Goal: Transaction & Acquisition: Purchase product/service

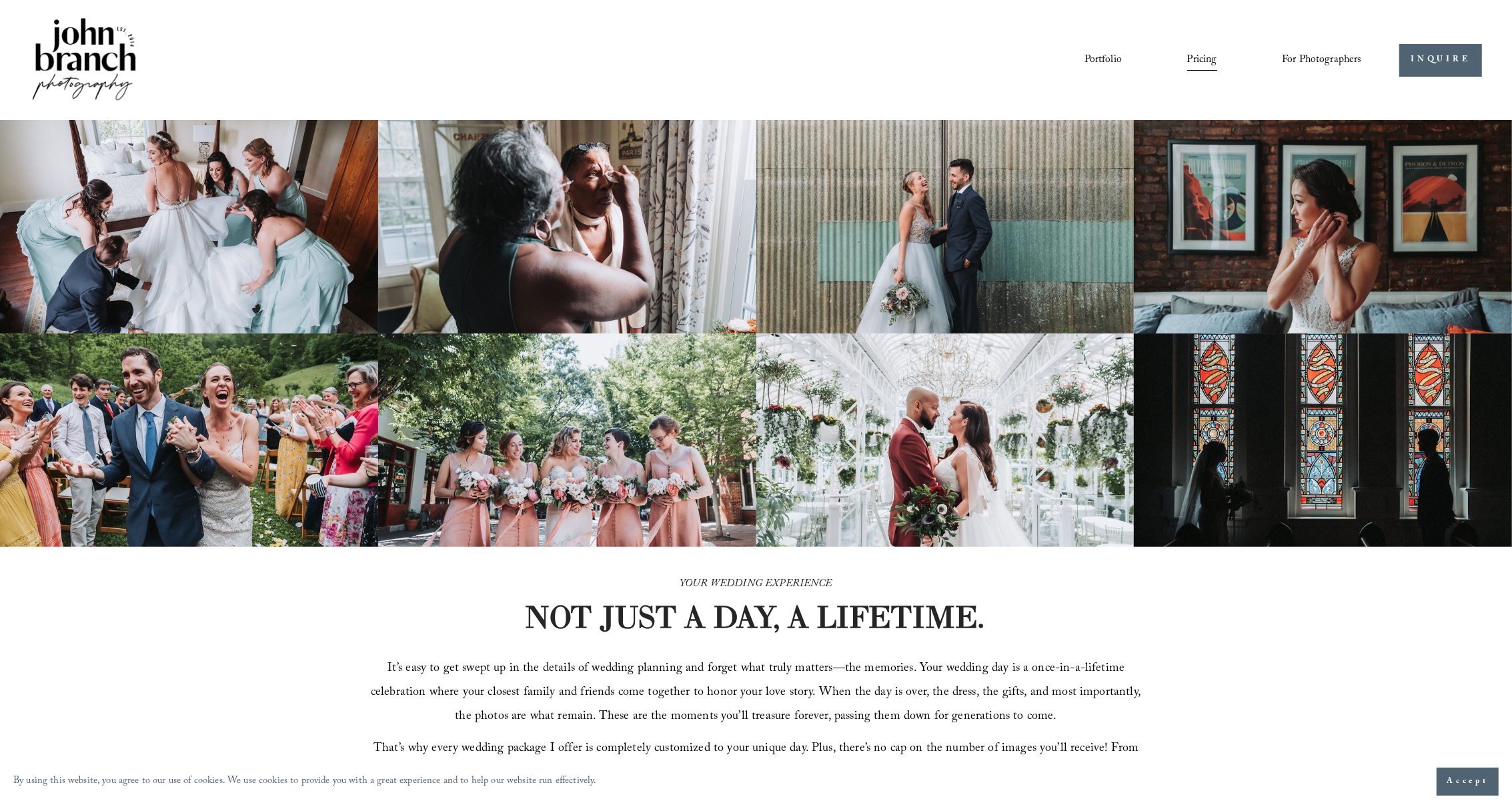
click at [0, 0] on span "Presets" at bounding box center [0, 0] width 0 height 0
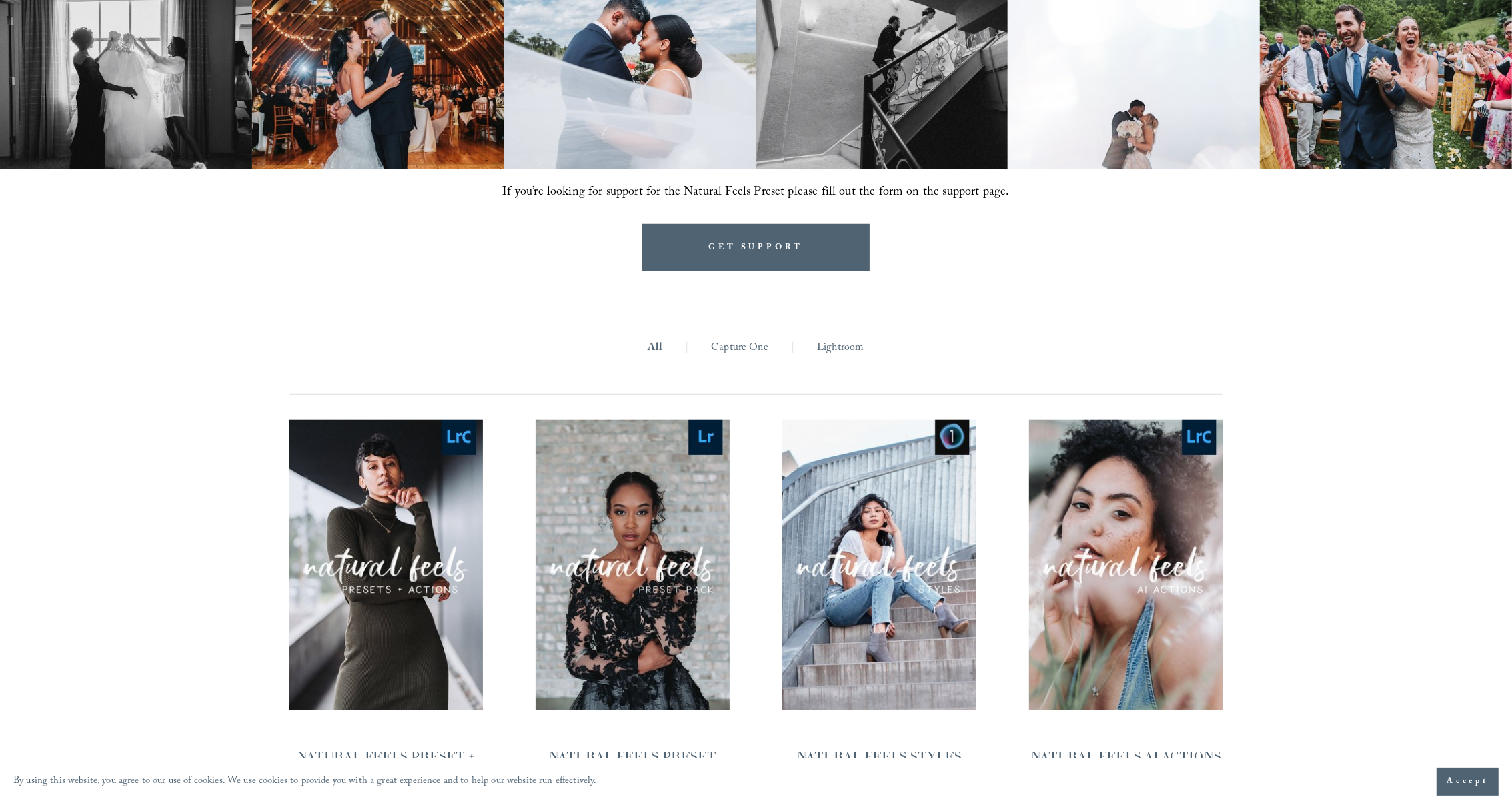
scroll to position [1236, 0]
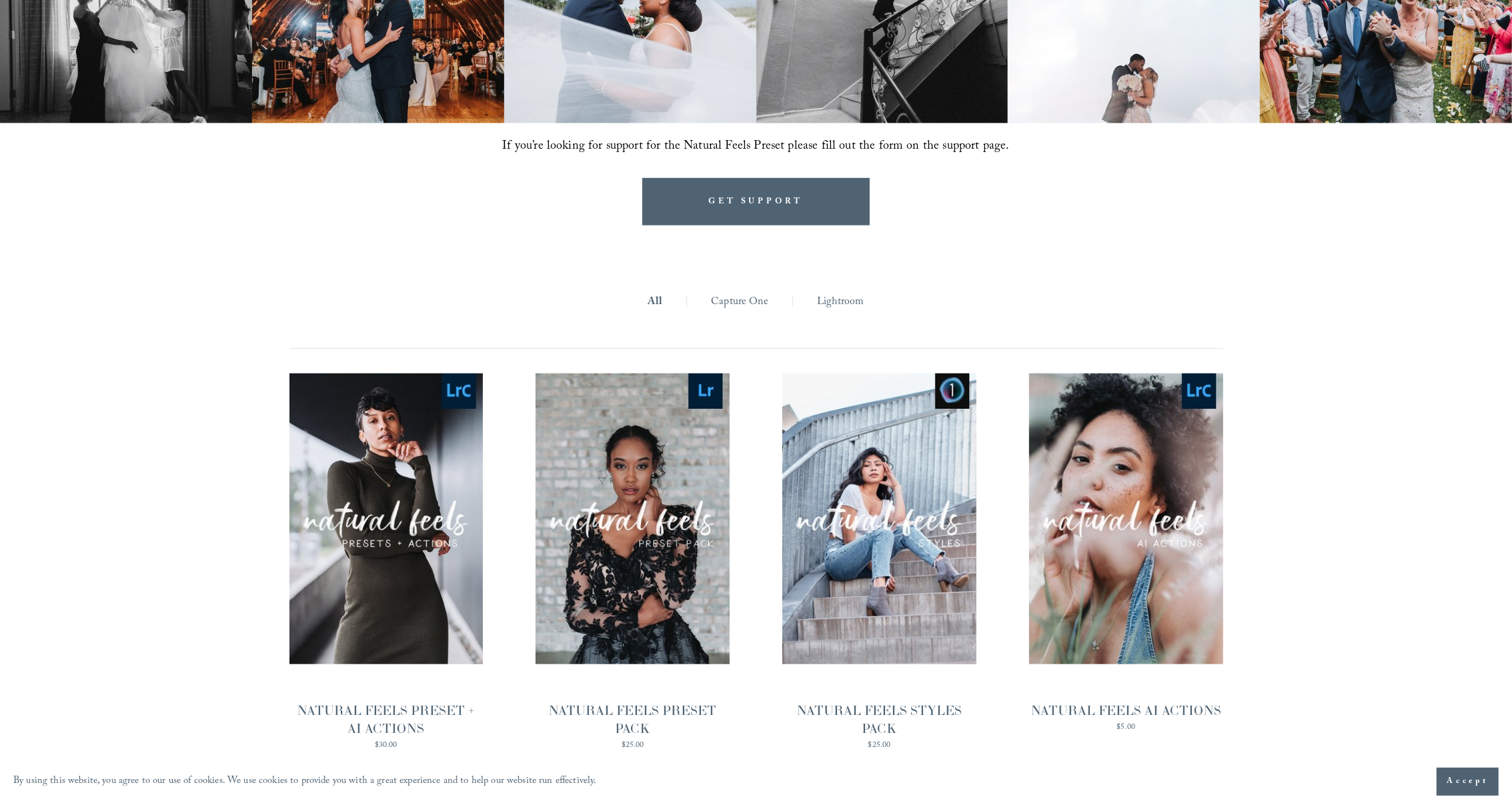
click at [825, 300] on link "Lightroom" at bounding box center [840, 302] width 46 height 21
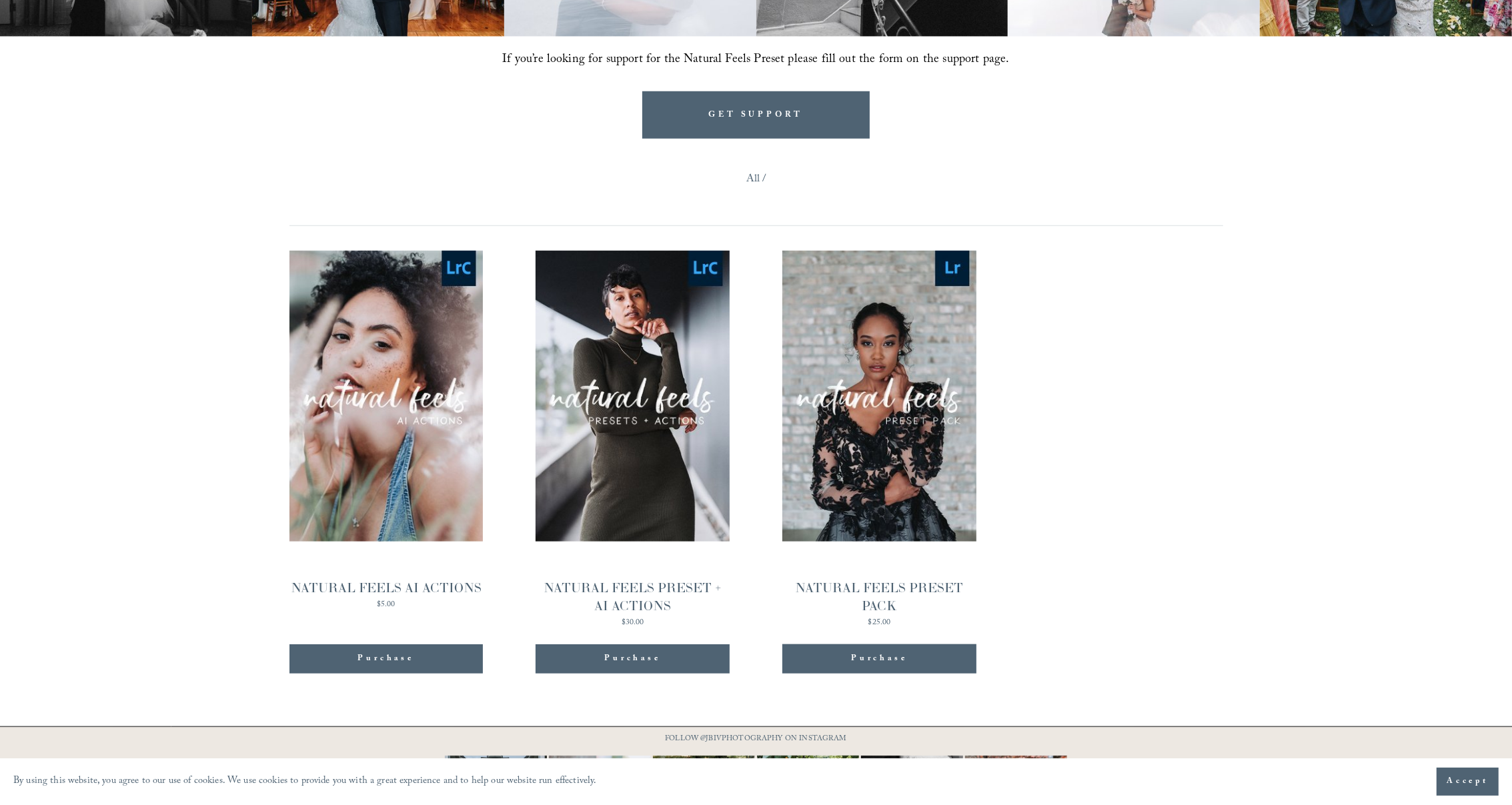
scroll to position [1360, 0]
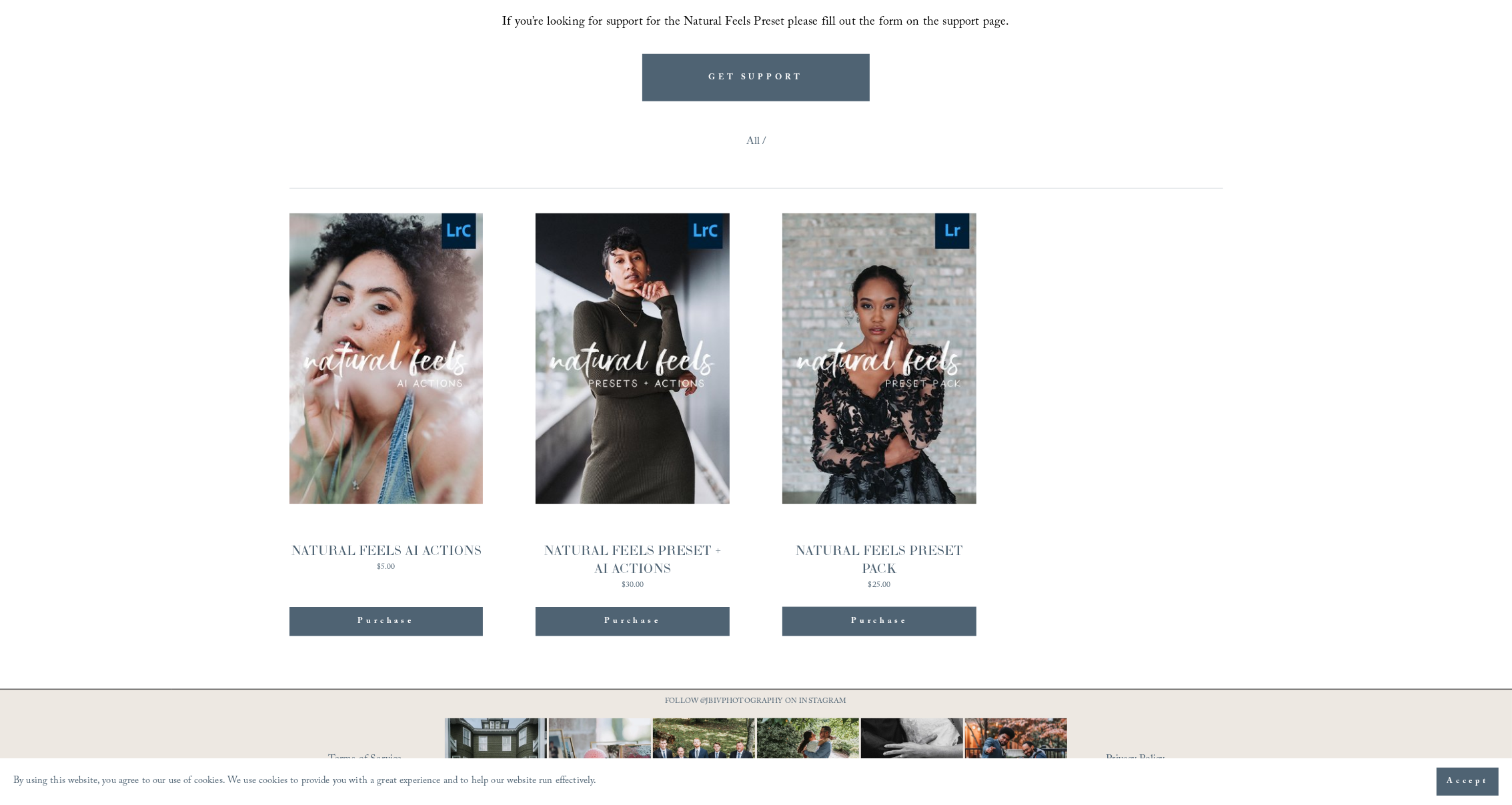
click at [641, 622] on span "Purchase" at bounding box center [632, 622] width 56 height 13
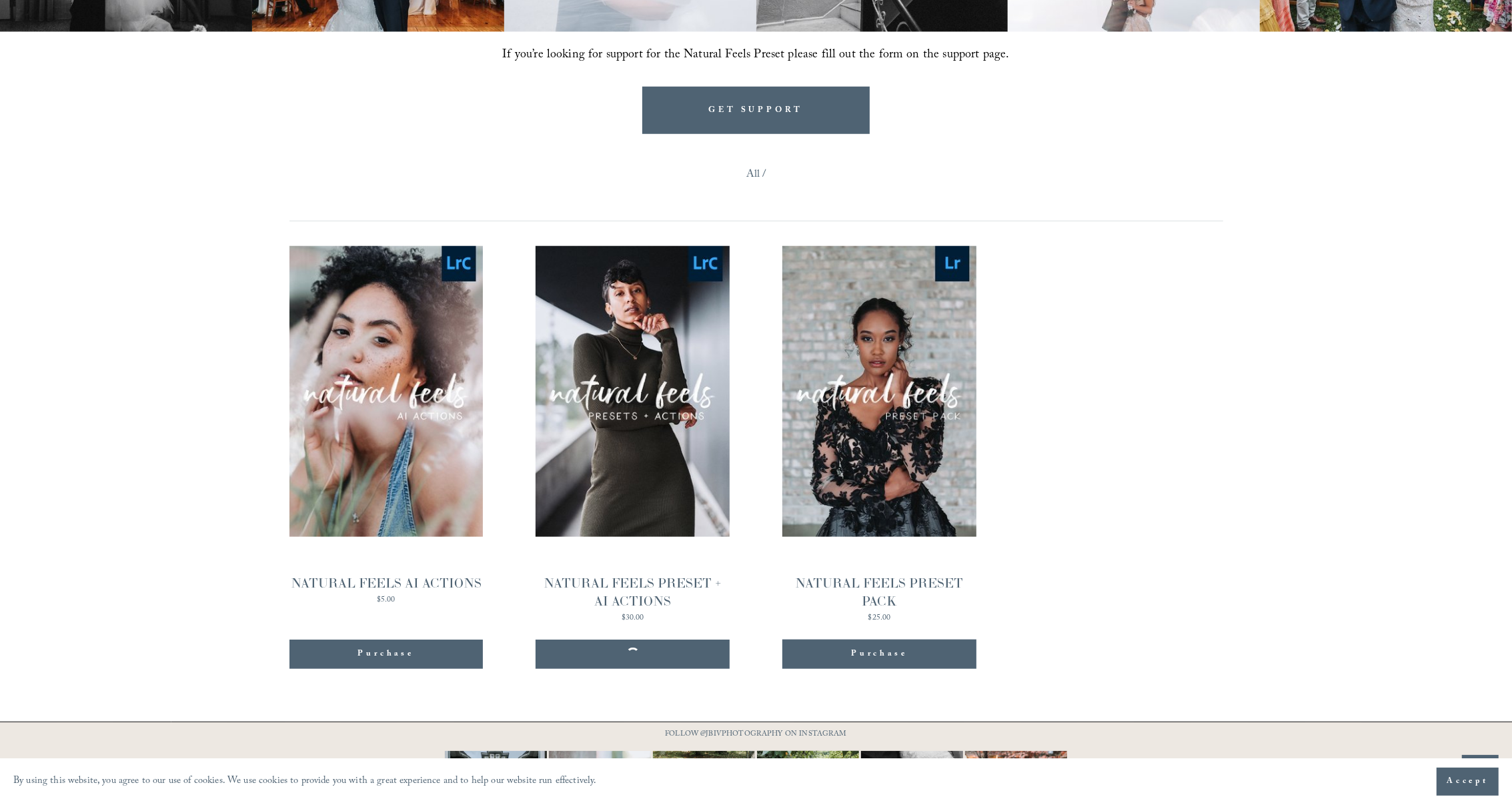
scroll to position [1426, 0]
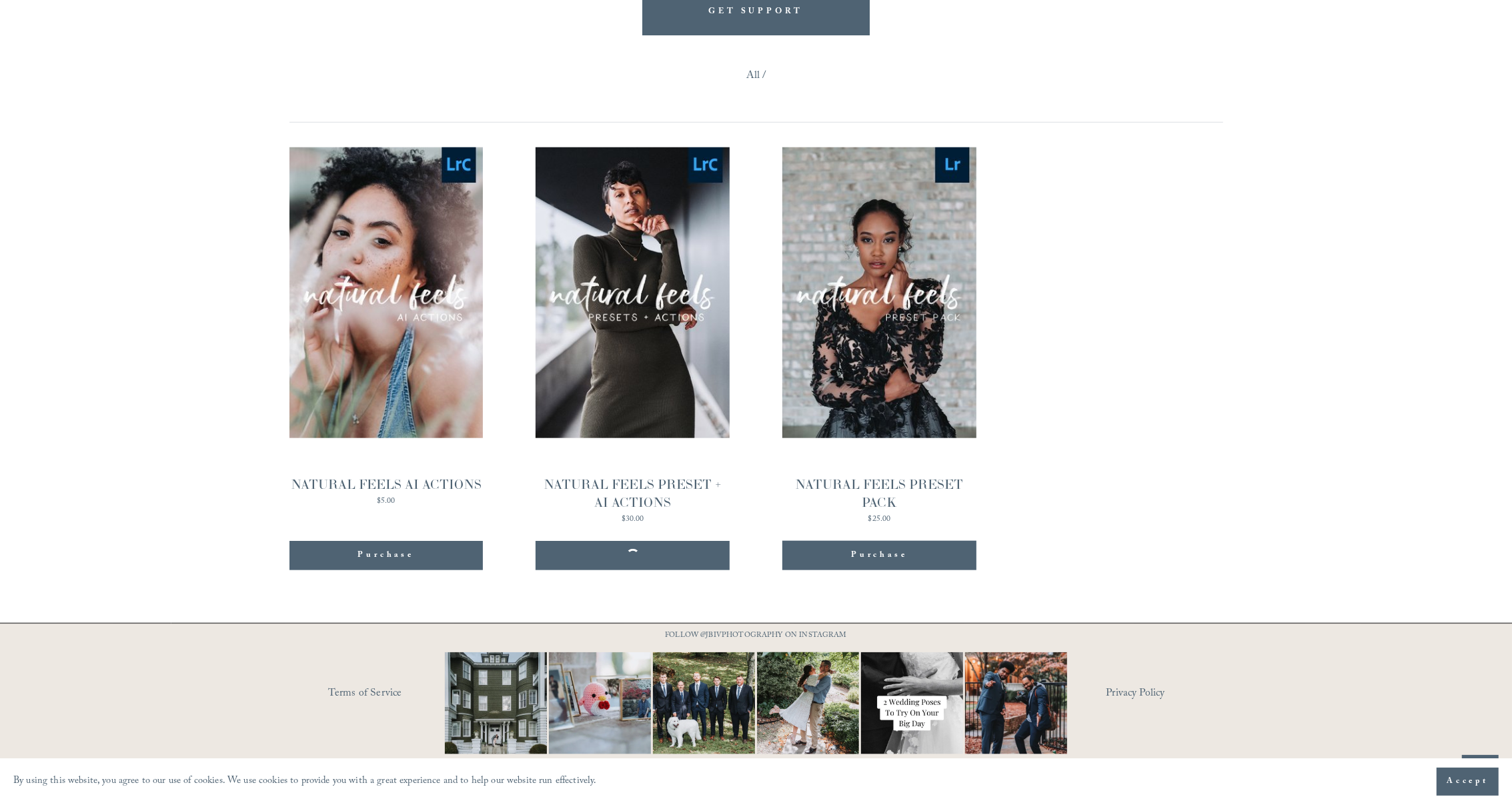
click at [937, 690] on img at bounding box center [913, 703] width 154 height 102
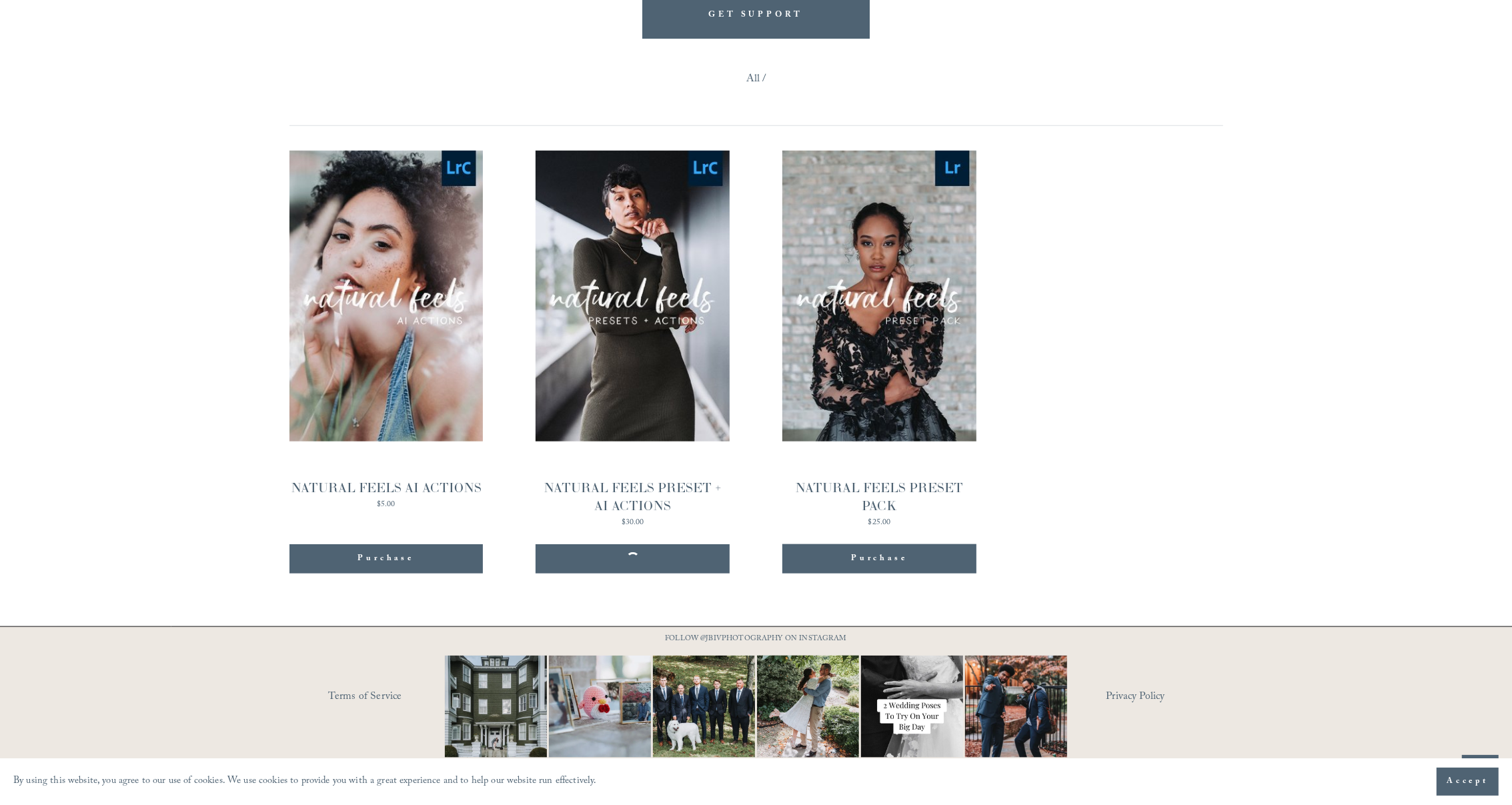
click at [1461, 783] on span "Accept" at bounding box center [1467, 781] width 42 height 13
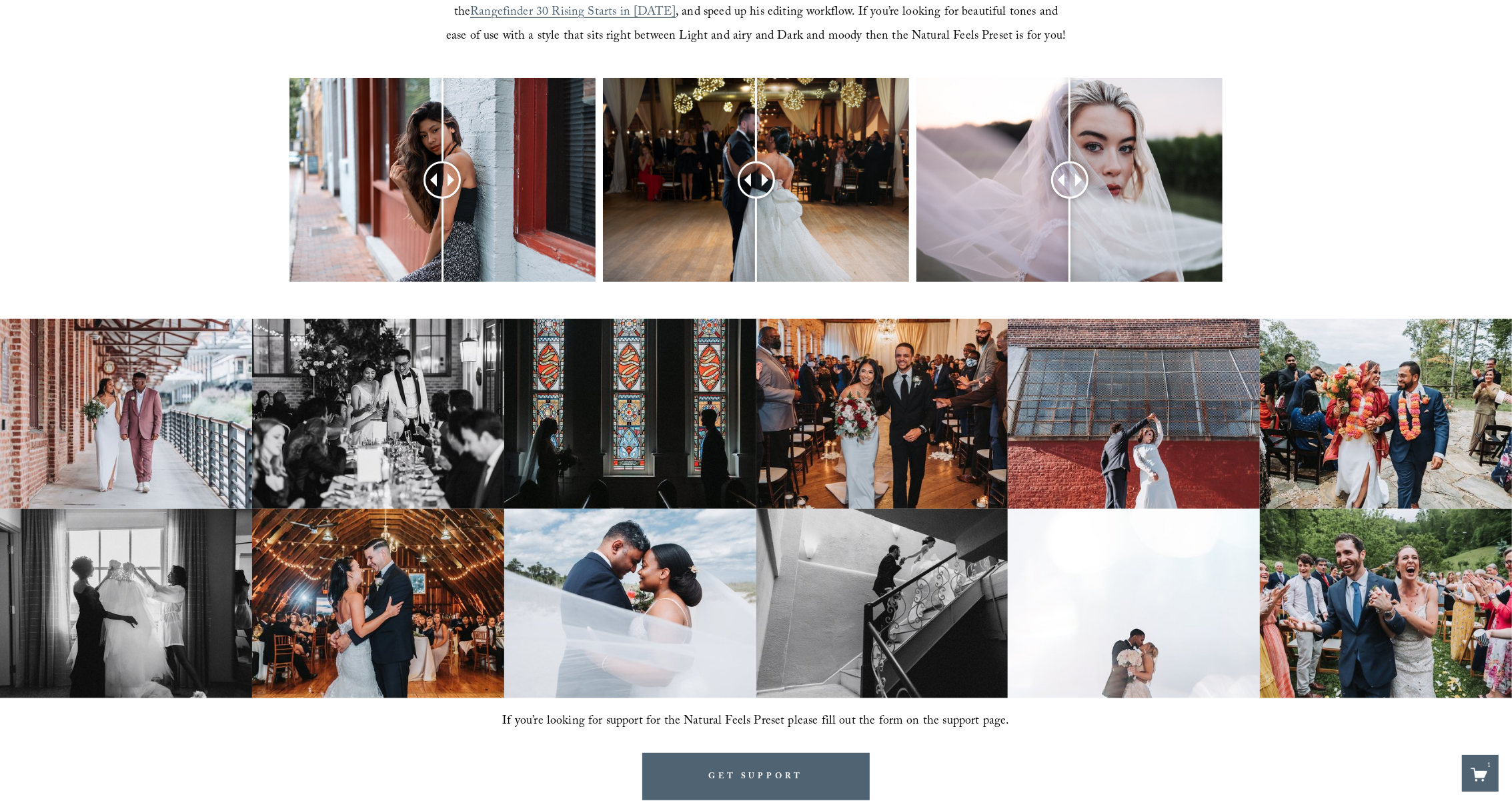
scroll to position [660, 0]
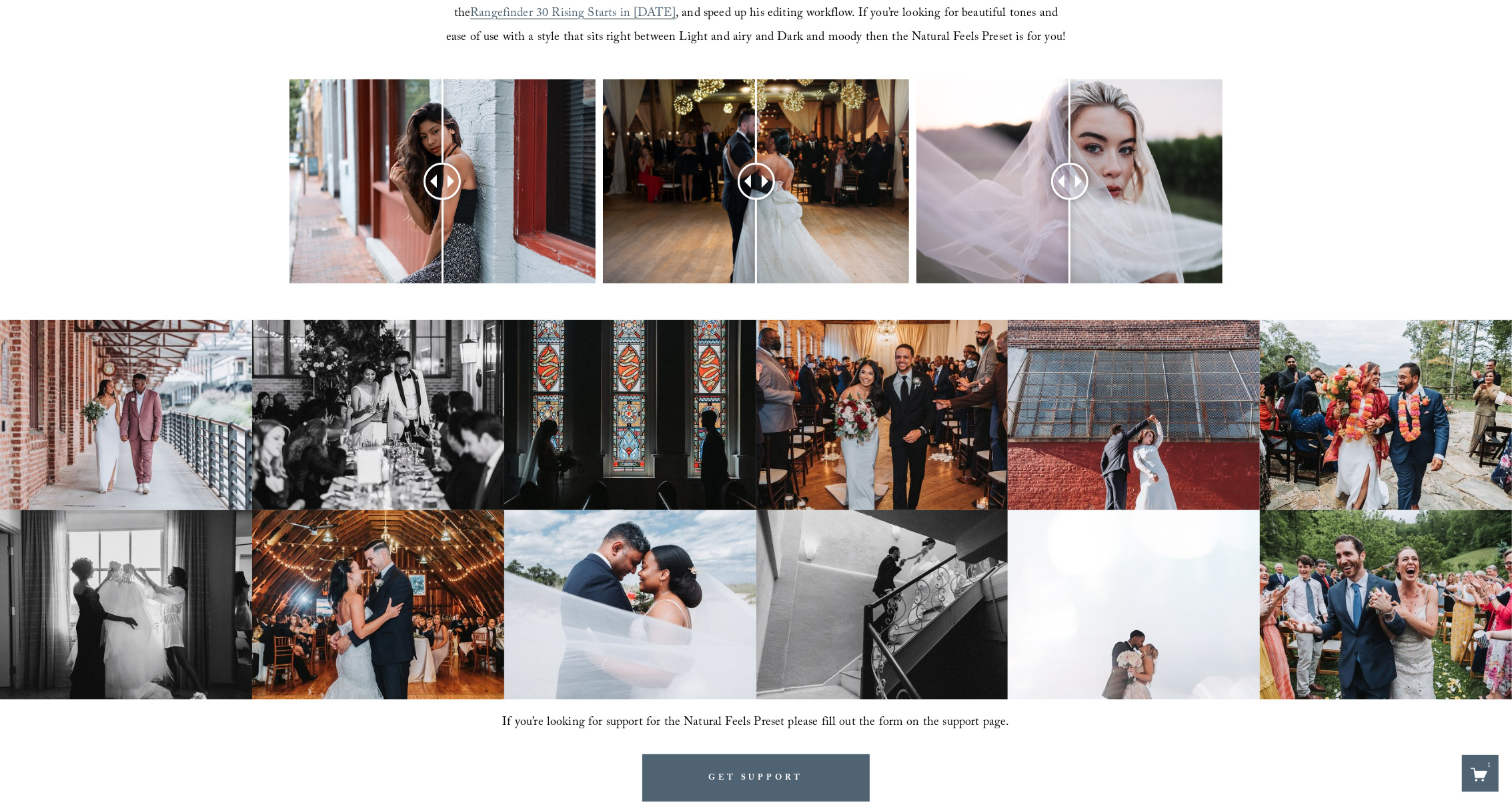
click at [375, 437] on img at bounding box center [379, 415] width 252 height 189
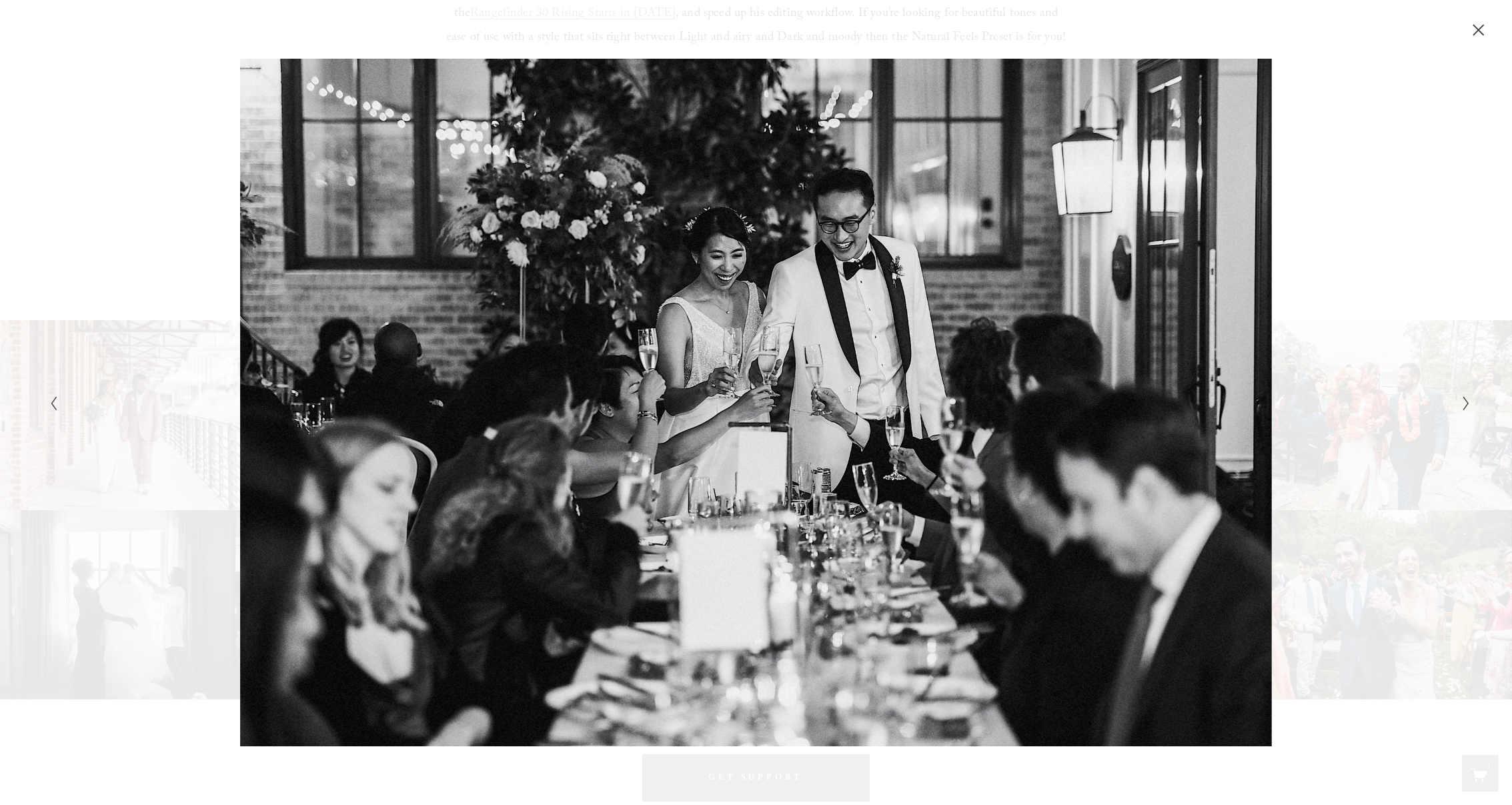
click at [1463, 407] on icon "Next Slide" at bounding box center [1466, 402] width 8 height 16
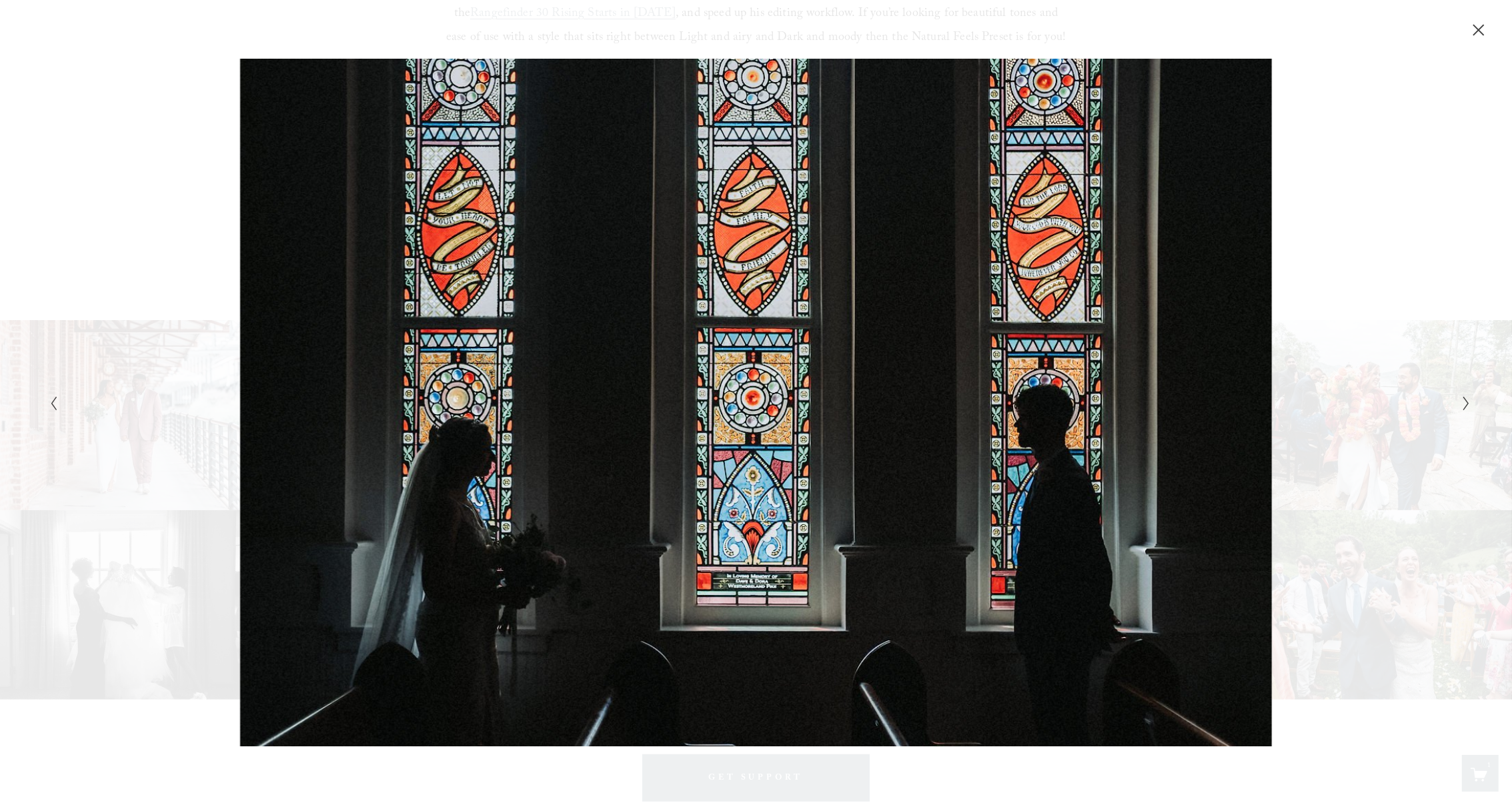
click at [1463, 407] on icon "Next Slide" at bounding box center [1466, 402] width 8 height 16
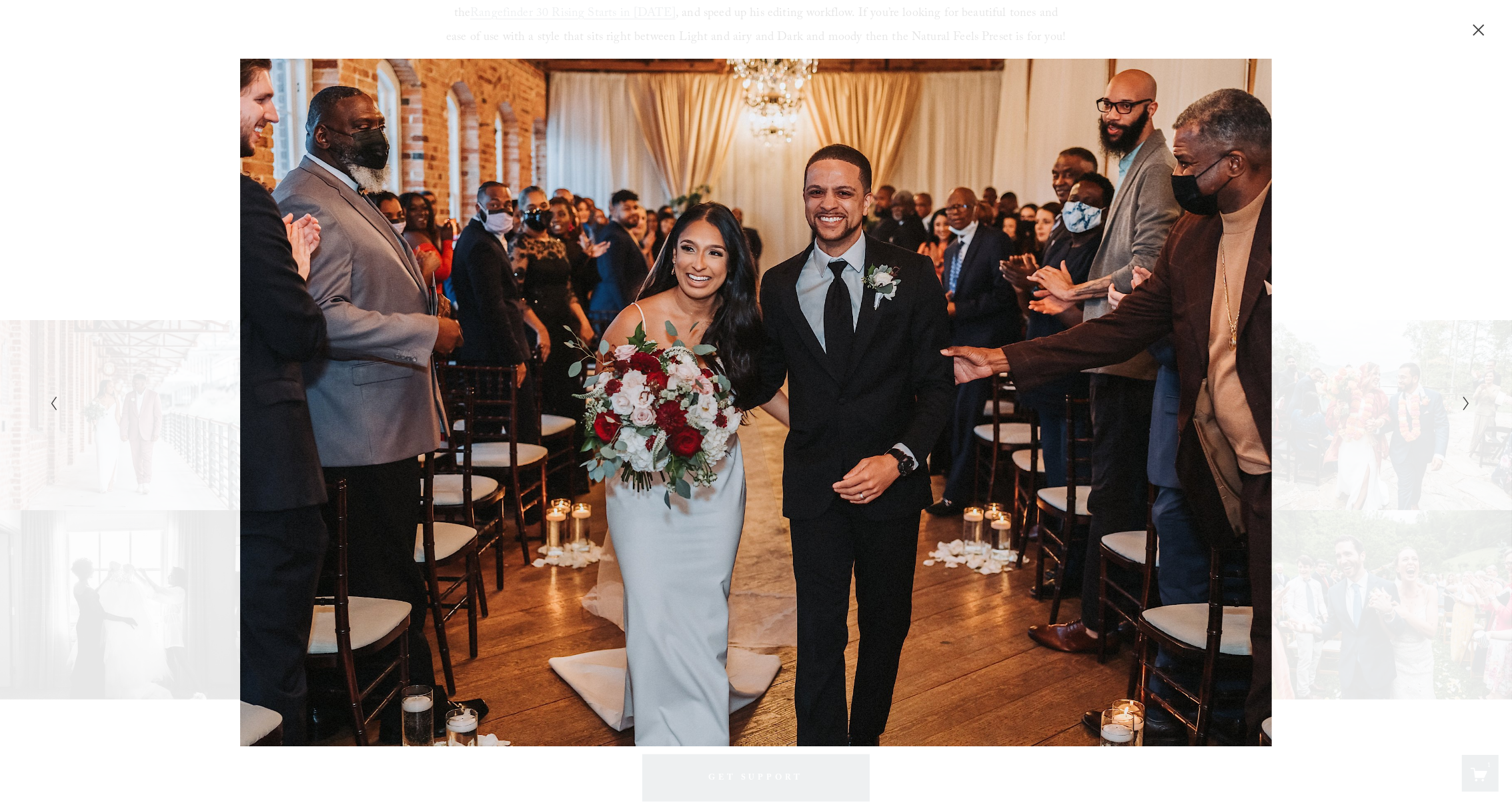
click at [1463, 407] on icon "Next Slide" at bounding box center [1466, 402] width 8 height 16
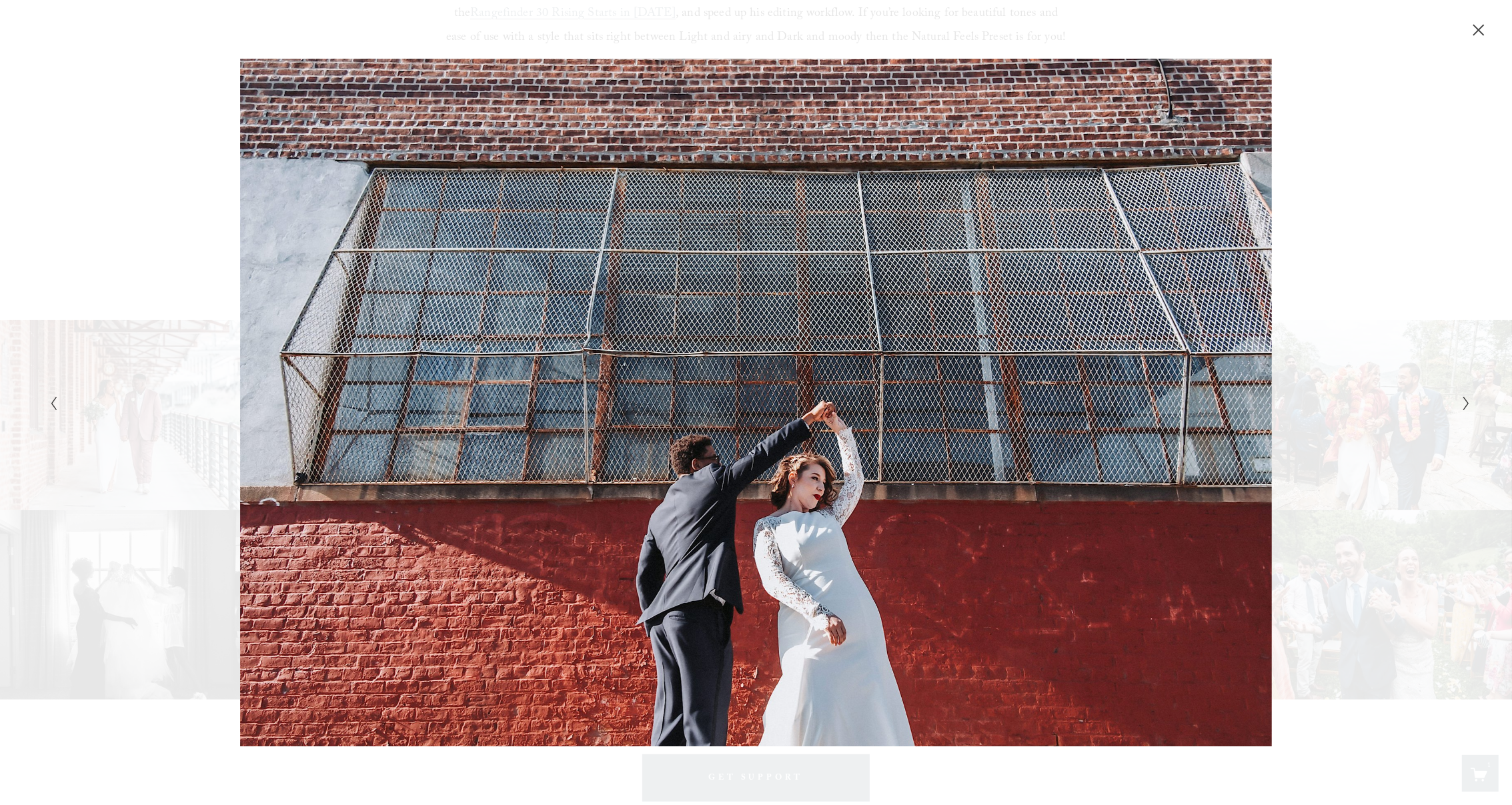
click at [1463, 407] on icon "Next Slide" at bounding box center [1466, 402] width 8 height 16
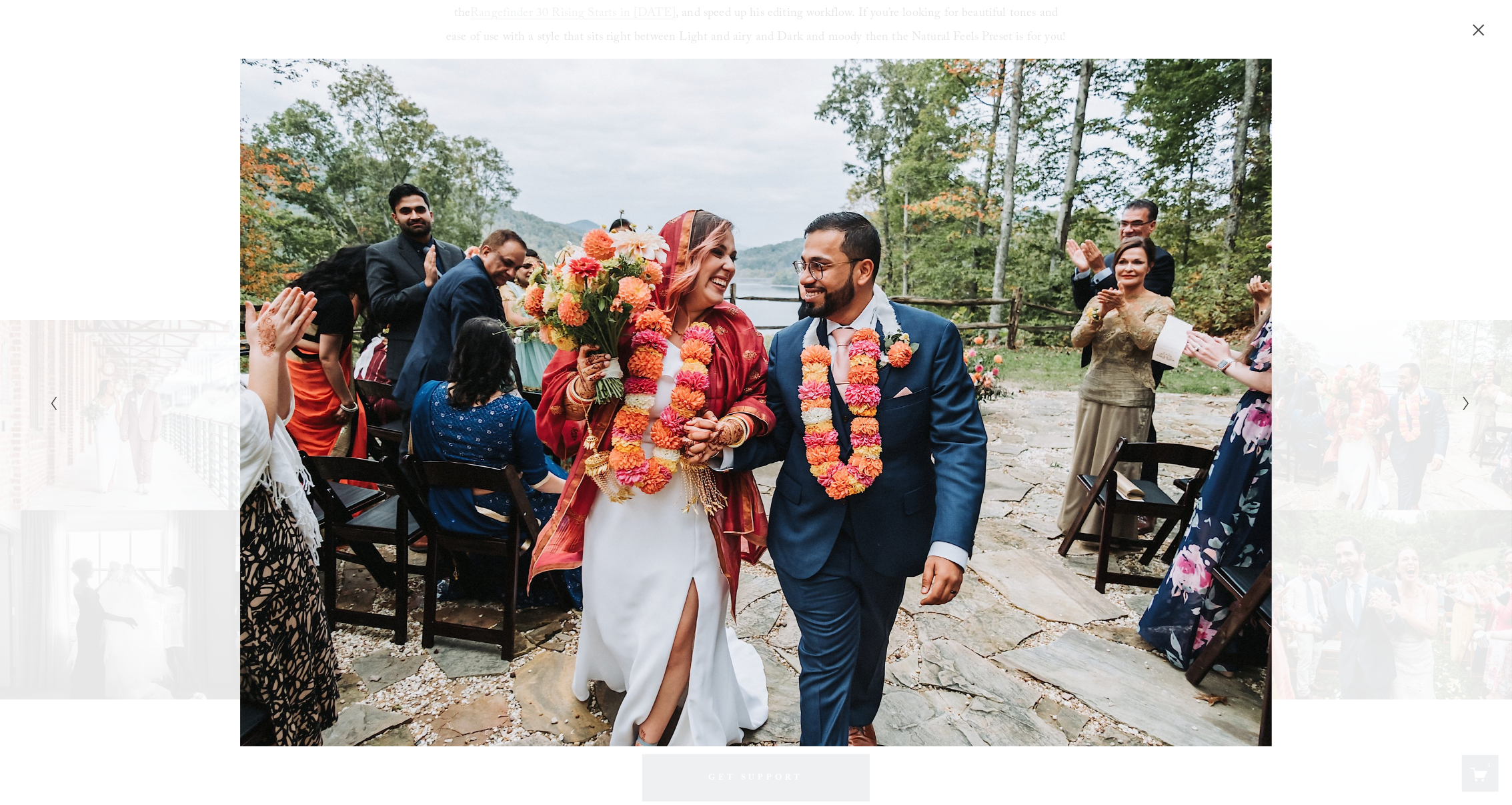
click at [1463, 407] on icon "Next Slide" at bounding box center [1466, 402] width 8 height 16
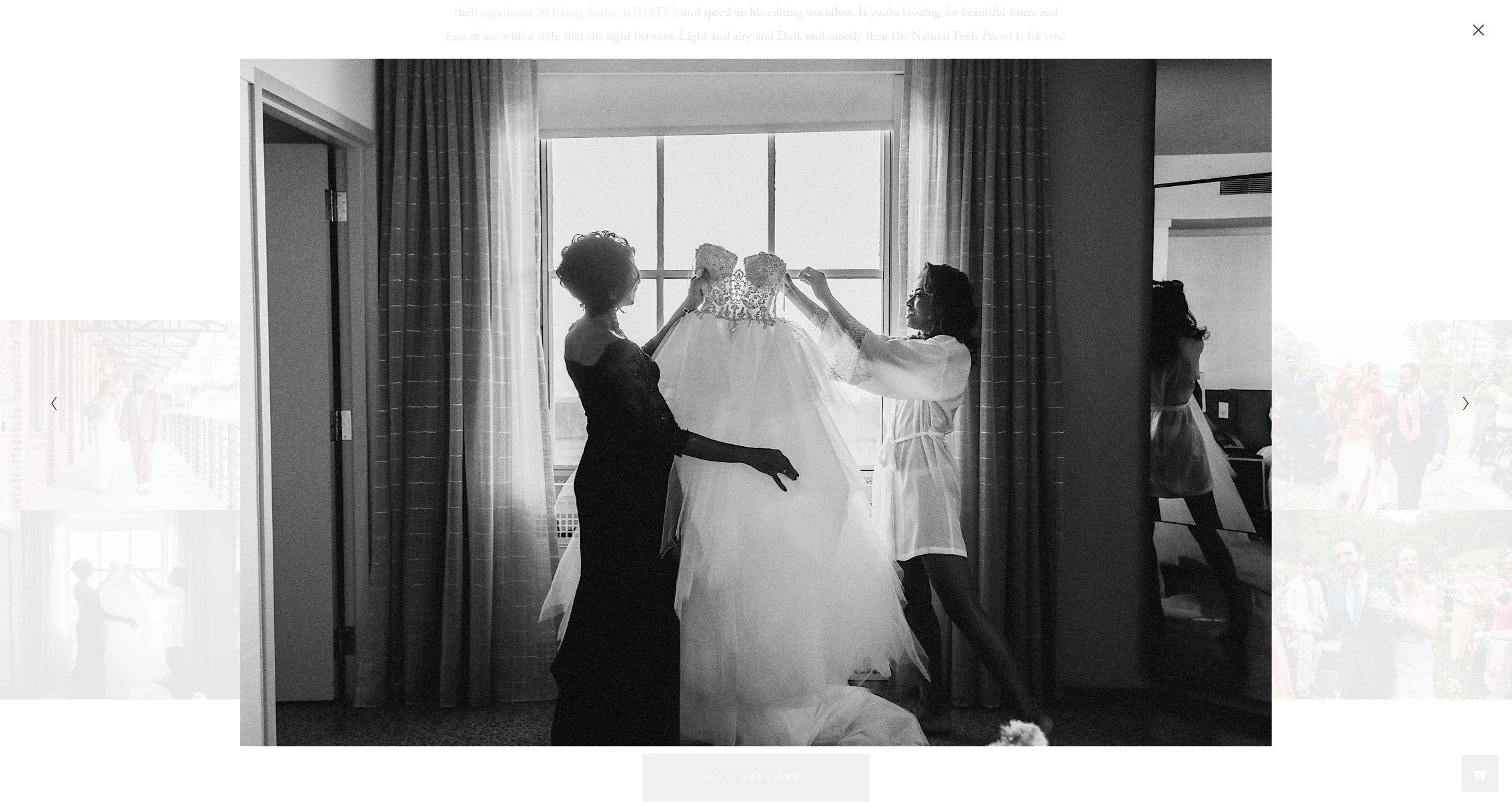
click at [1463, 407] on icon "Next Slide" at bounding box center [1466, 402] width 8 height 16
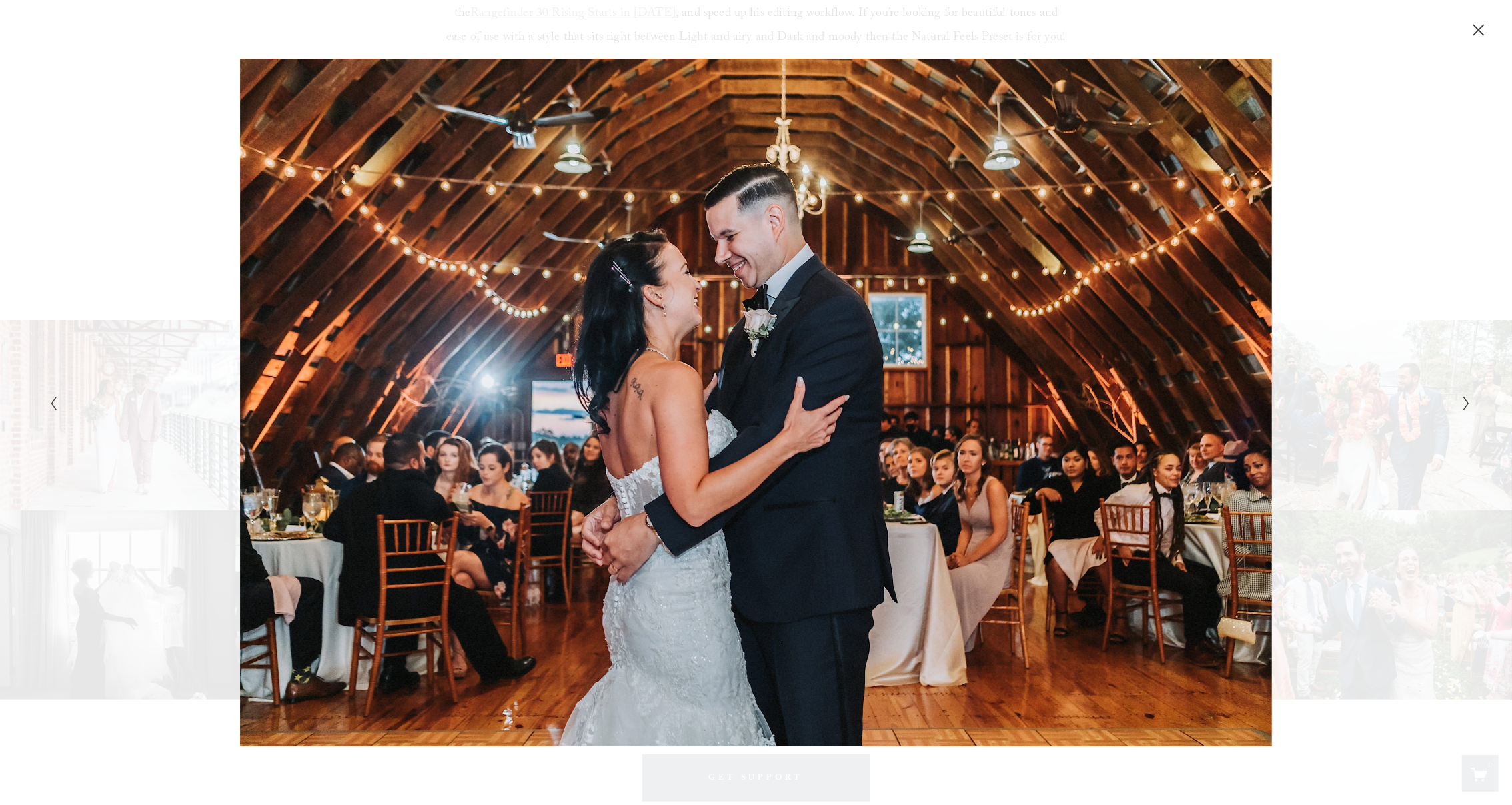
click at [1463, 407] on icon "Next Slide" at bounding box center [1466, 402] width 8 height 16
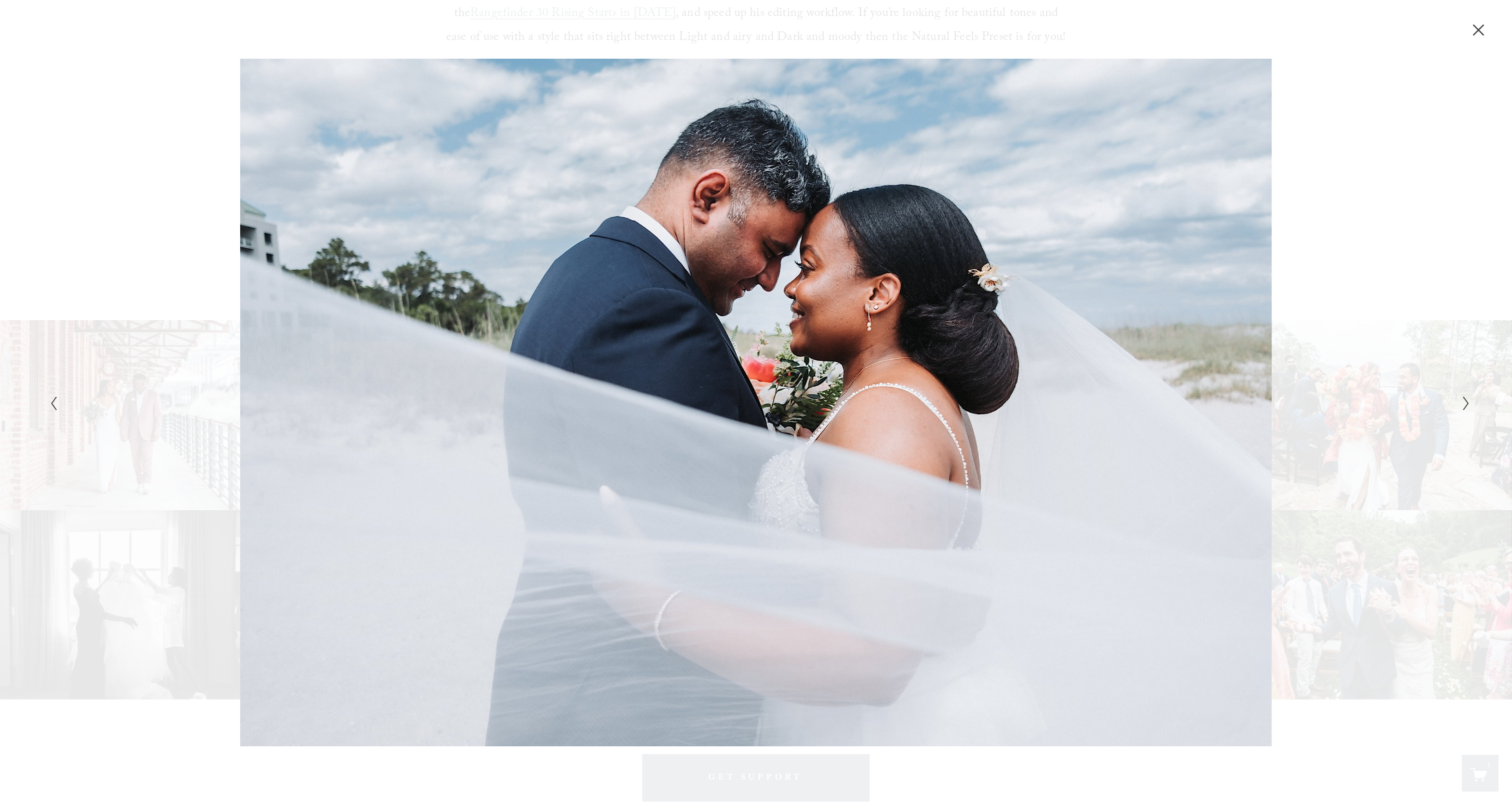
click at [1463, 407] on icon "Next Slide" at bounding box center [1466, 402] width 8 height 16
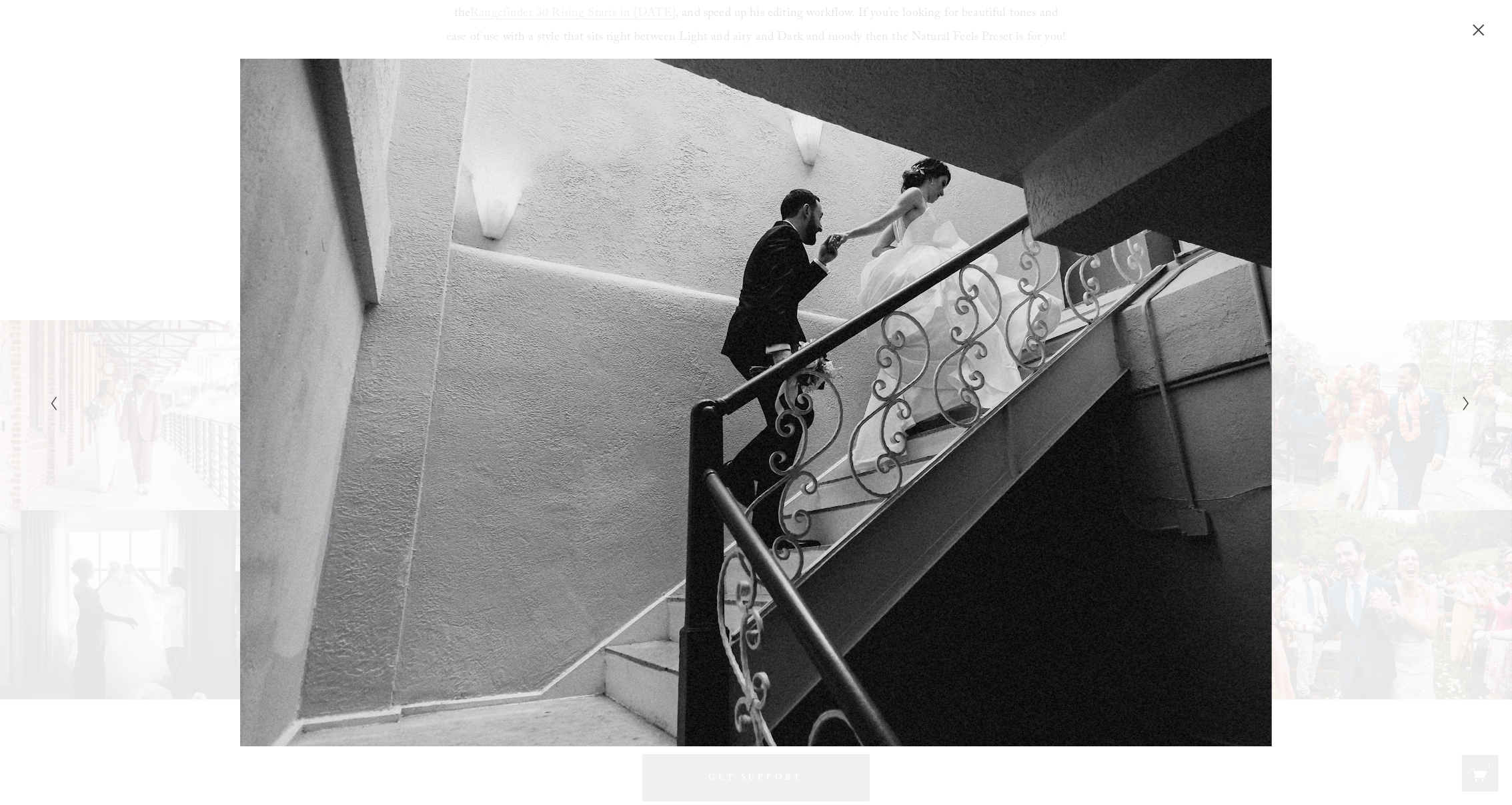
click at [1463, 407] on icon "Next Slide" at bounding box center [1466, 402] width 8 height 16
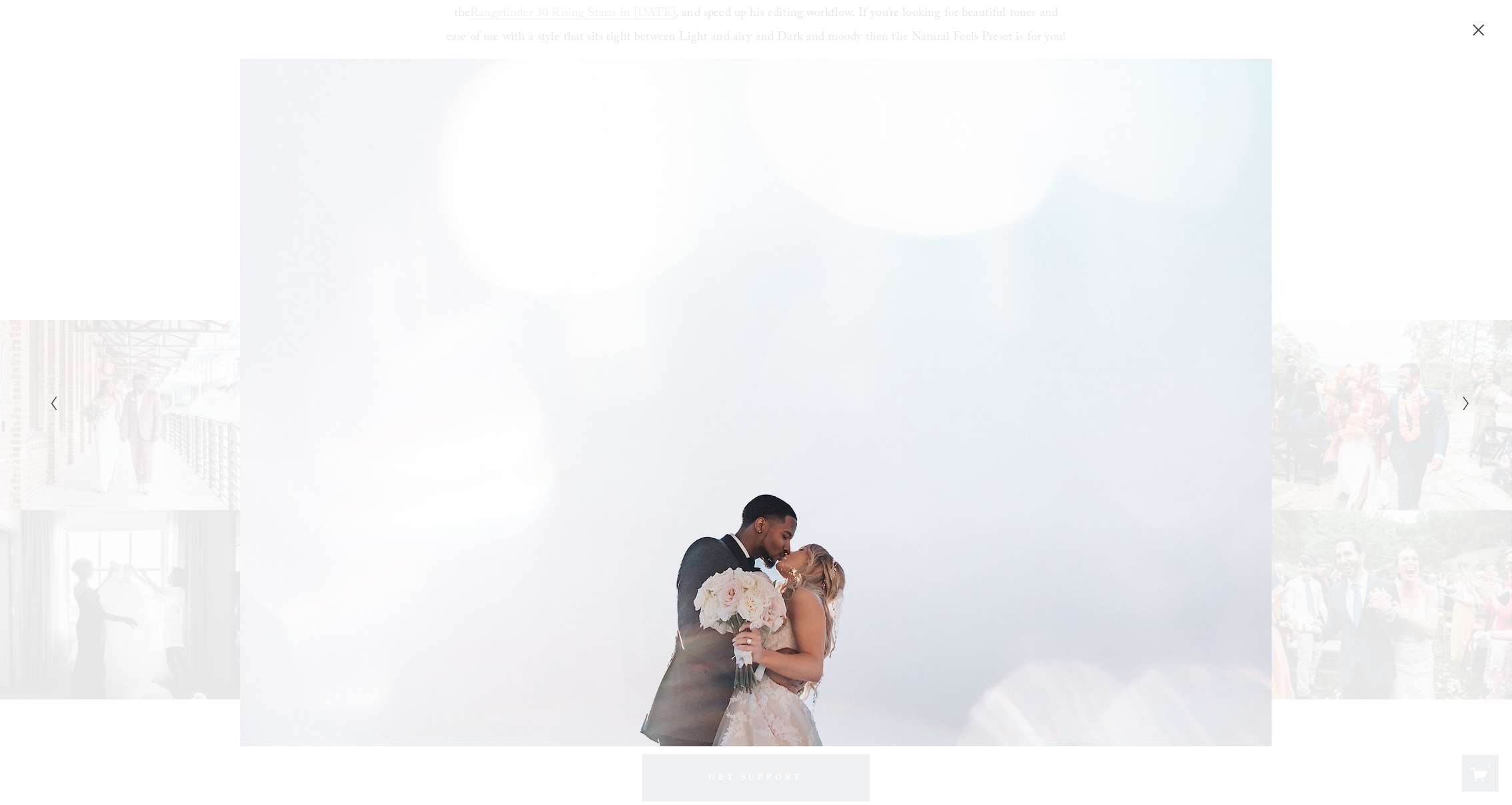
click at [1463, 407] on icon "Next Slide" at bounding box center [1466, 402] width 8 height 16
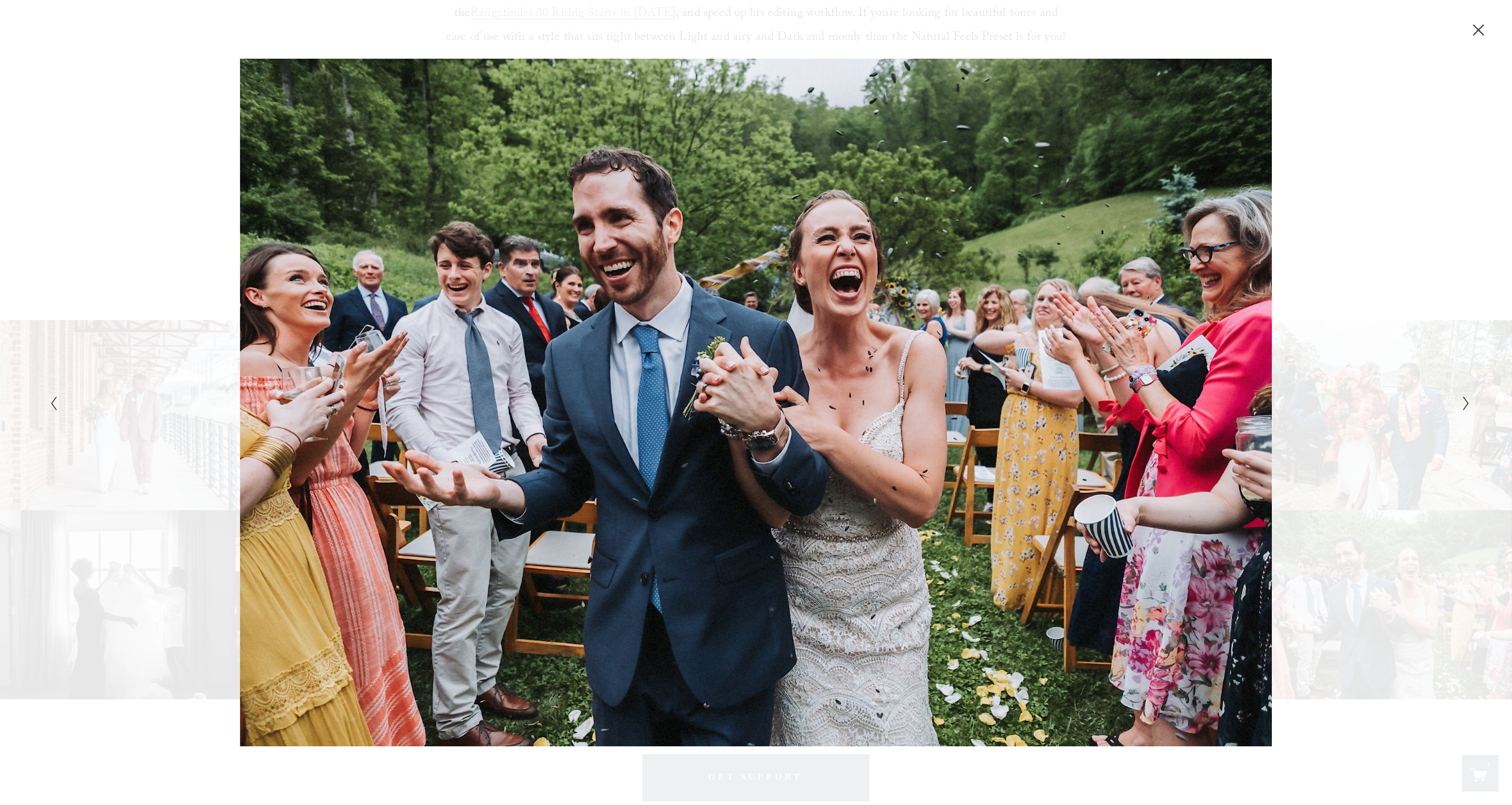
click at [1463, 407] on icon "Next Slide" at bounding box center [1466, 402] width 8 height 16
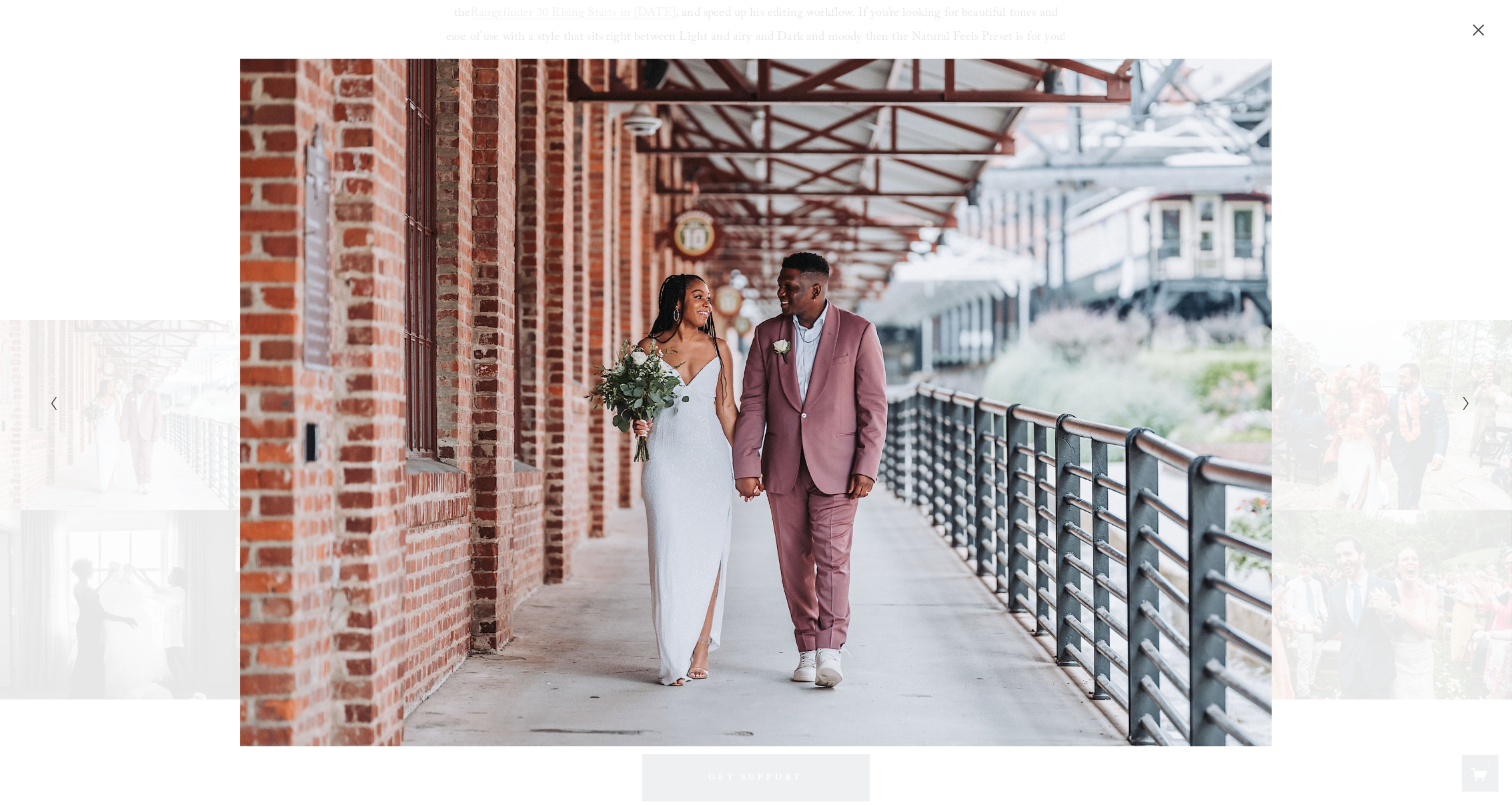
click at [1463, 407] on icon "Next Slide" at bounding box center [1466, 402] width 8 height 16
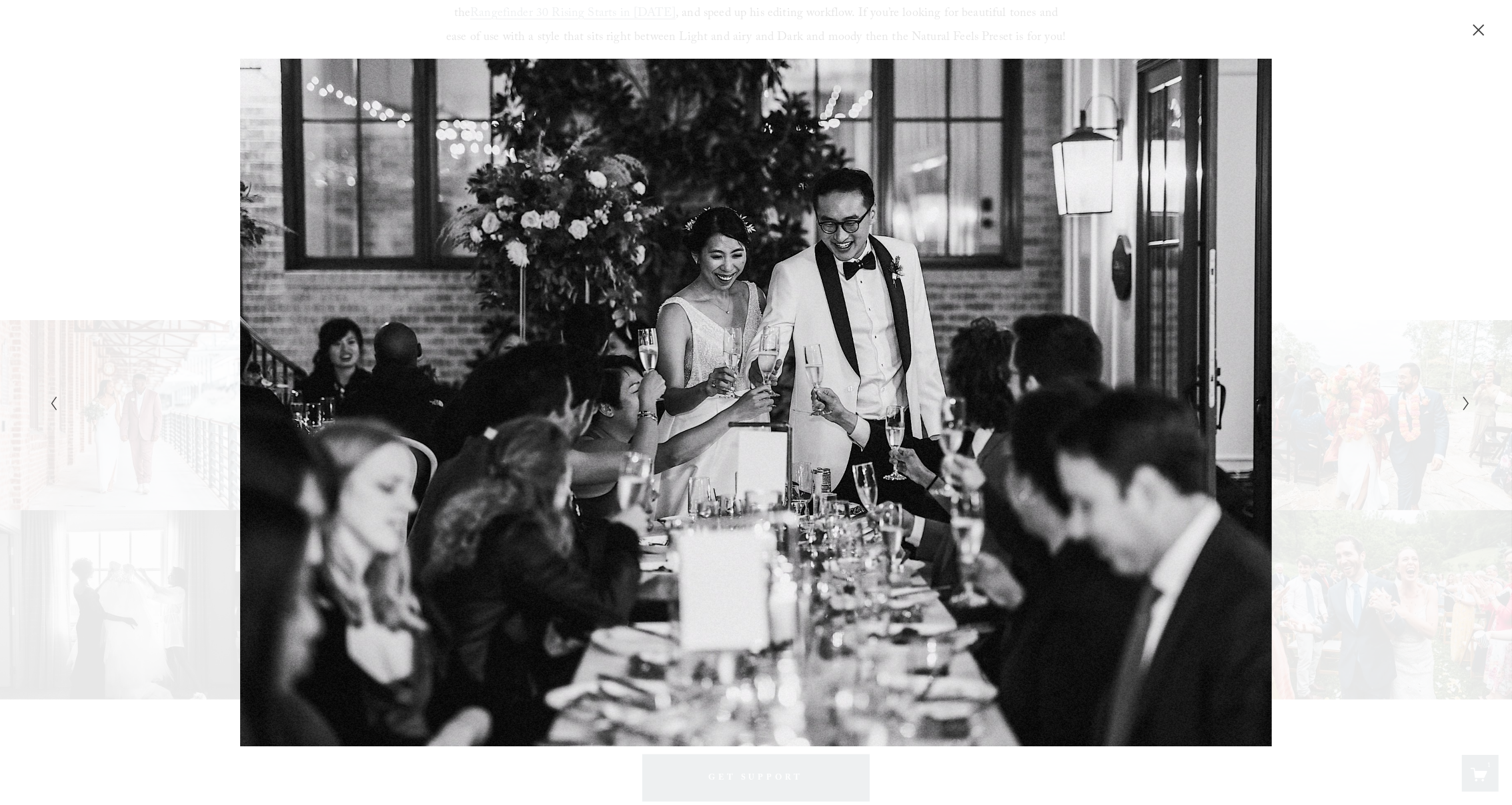
click at [1463, 407] on icon "Next Slide" at bounding box center [1466, 402] width 8 height 16
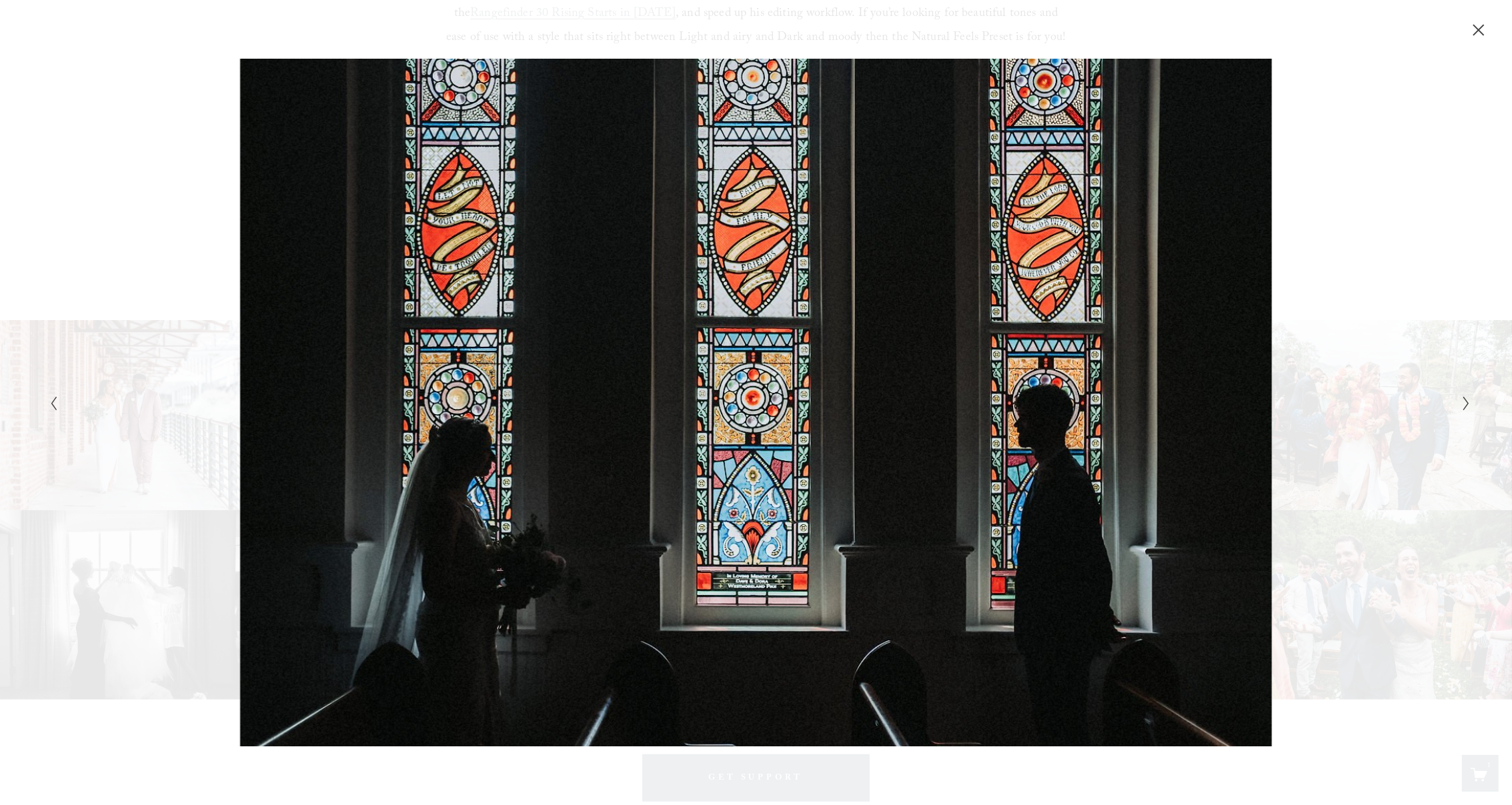
click at [1463, 407] on icon "Next Slide" at bounding box center [1466, 402] width 8 height 16
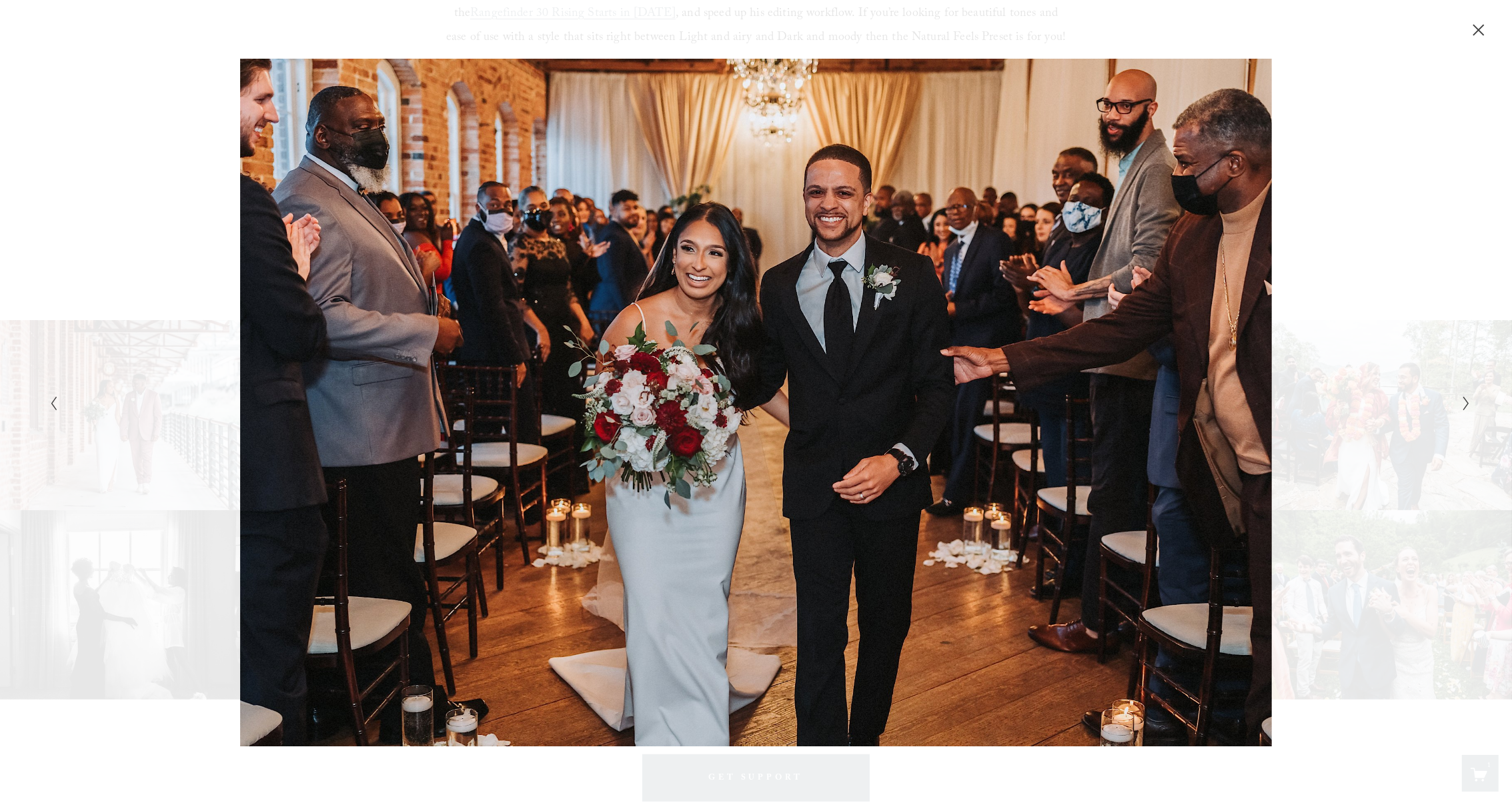
click at [1463, 407] on icon "Next Slide" at bounding box center [1466, 402] width 8 height 16
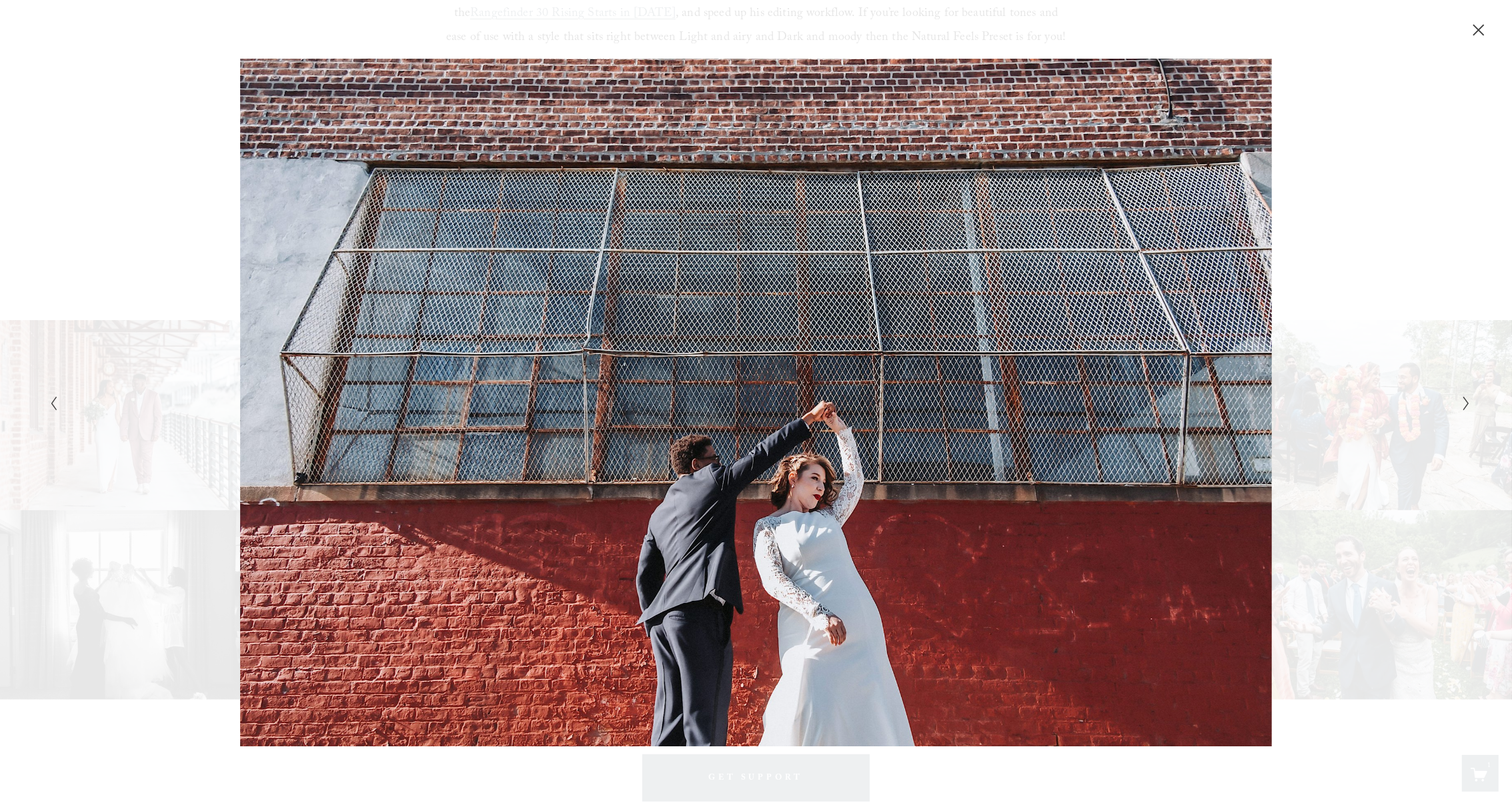
click at [1463, 407] on icon "Next Slide" at bounding box center [1466, 402] width 8 height 16
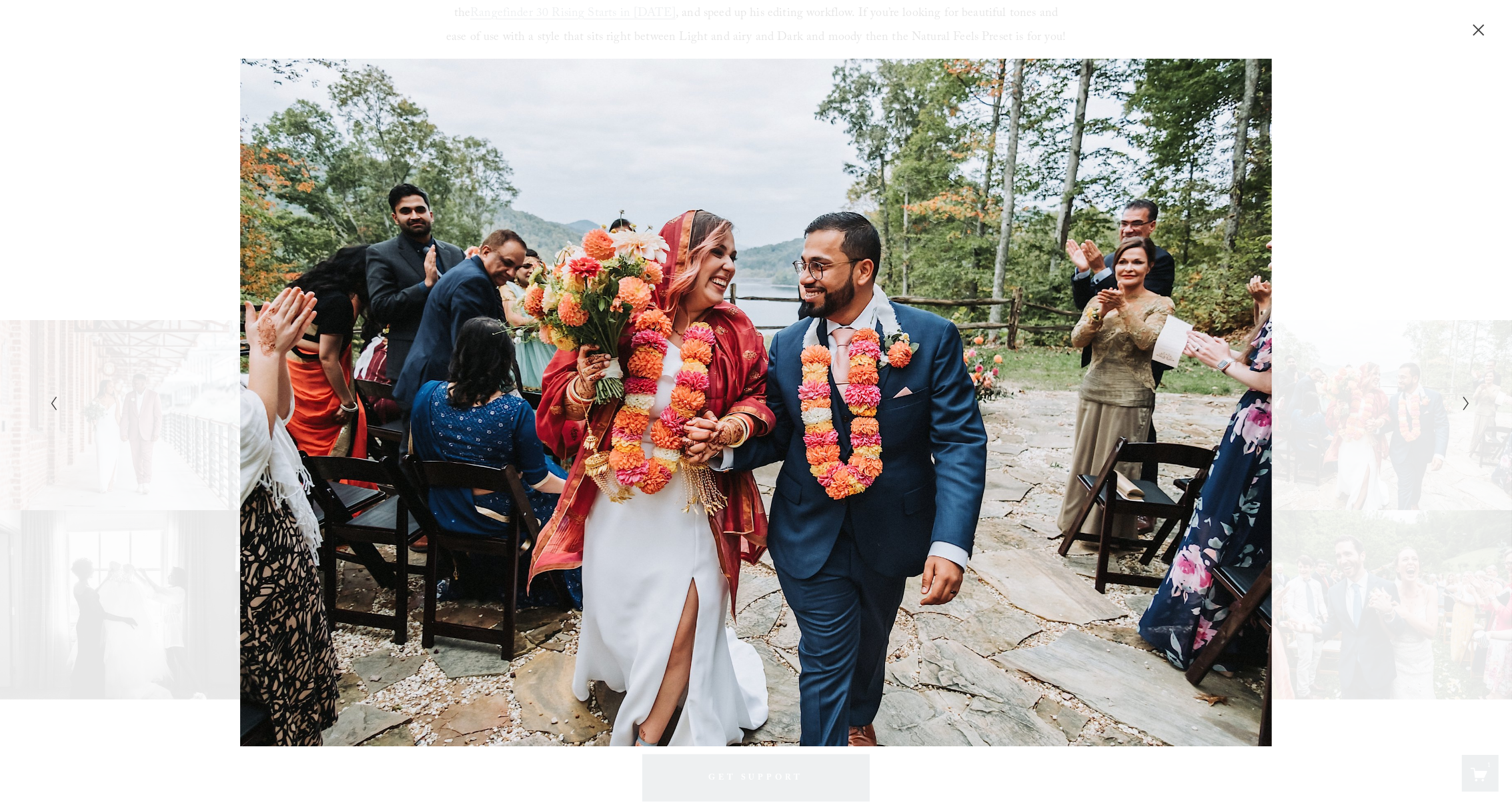
click at [1463, 407] on icon "Next Slide" at bounding box center [1466, 402] width 8 height 16
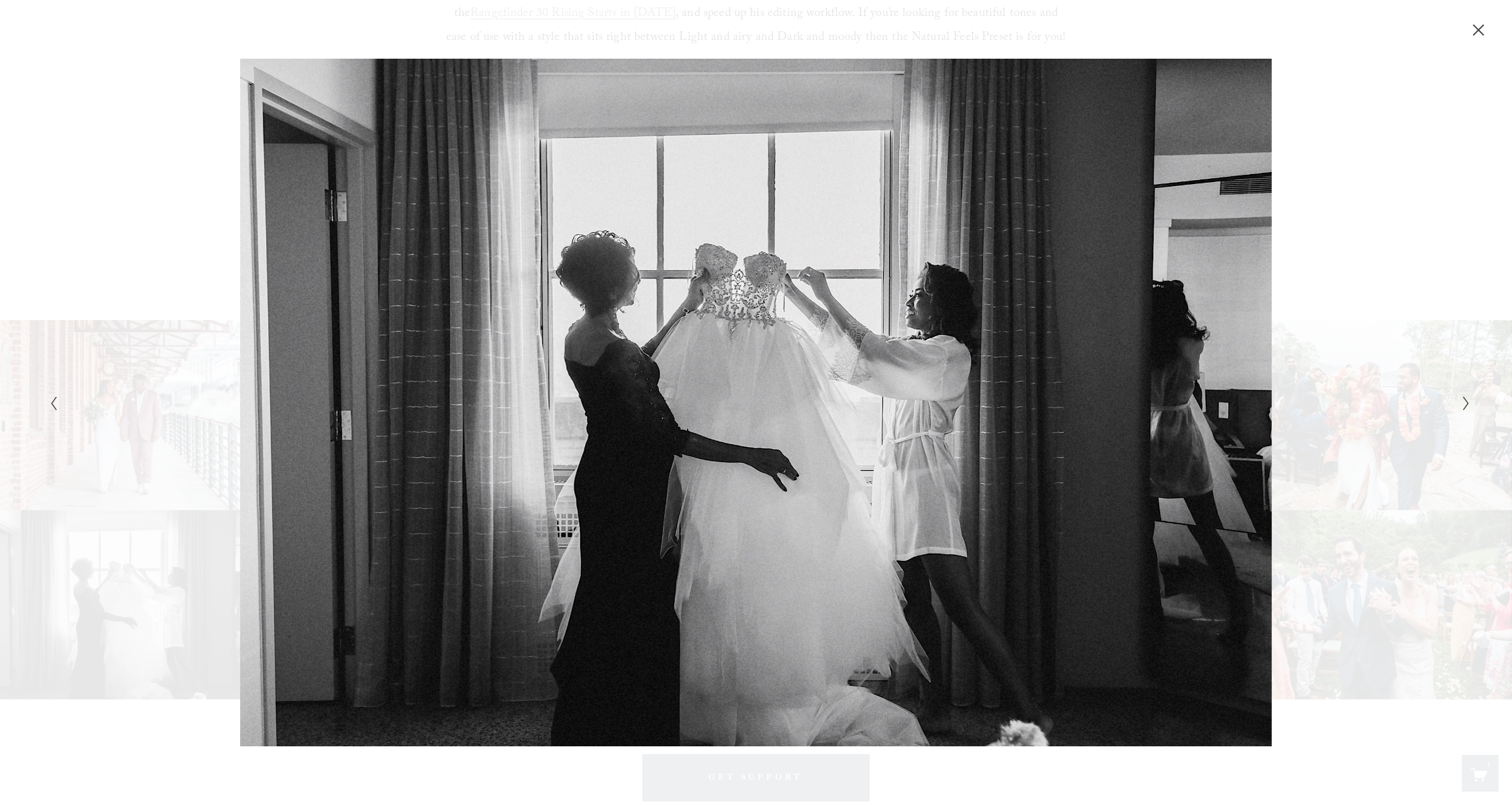
click at [1482, 29] on icon "Close" at bounding box center [1479, 30] width 13 height 13
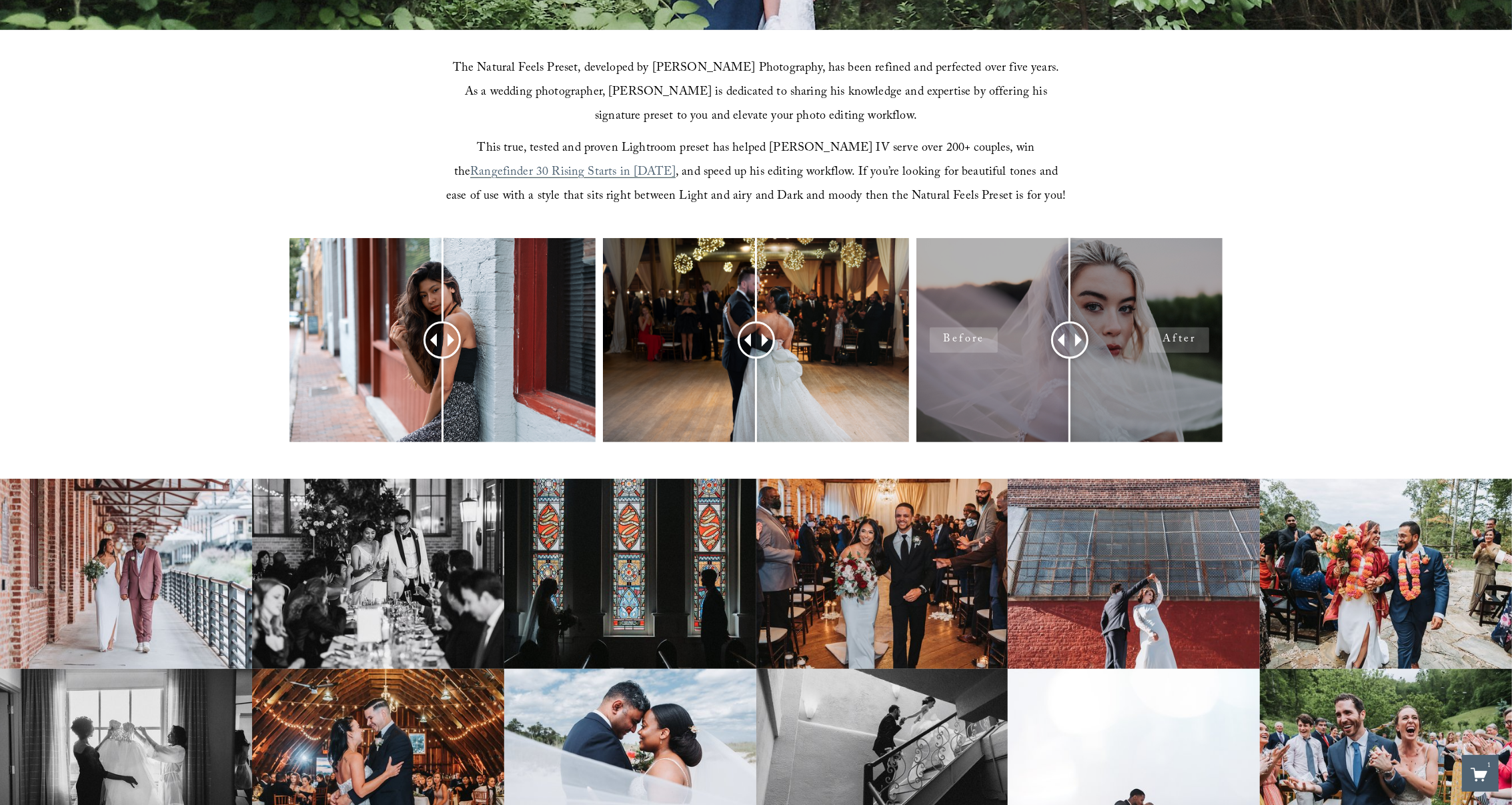
scroll to position [499, 0]
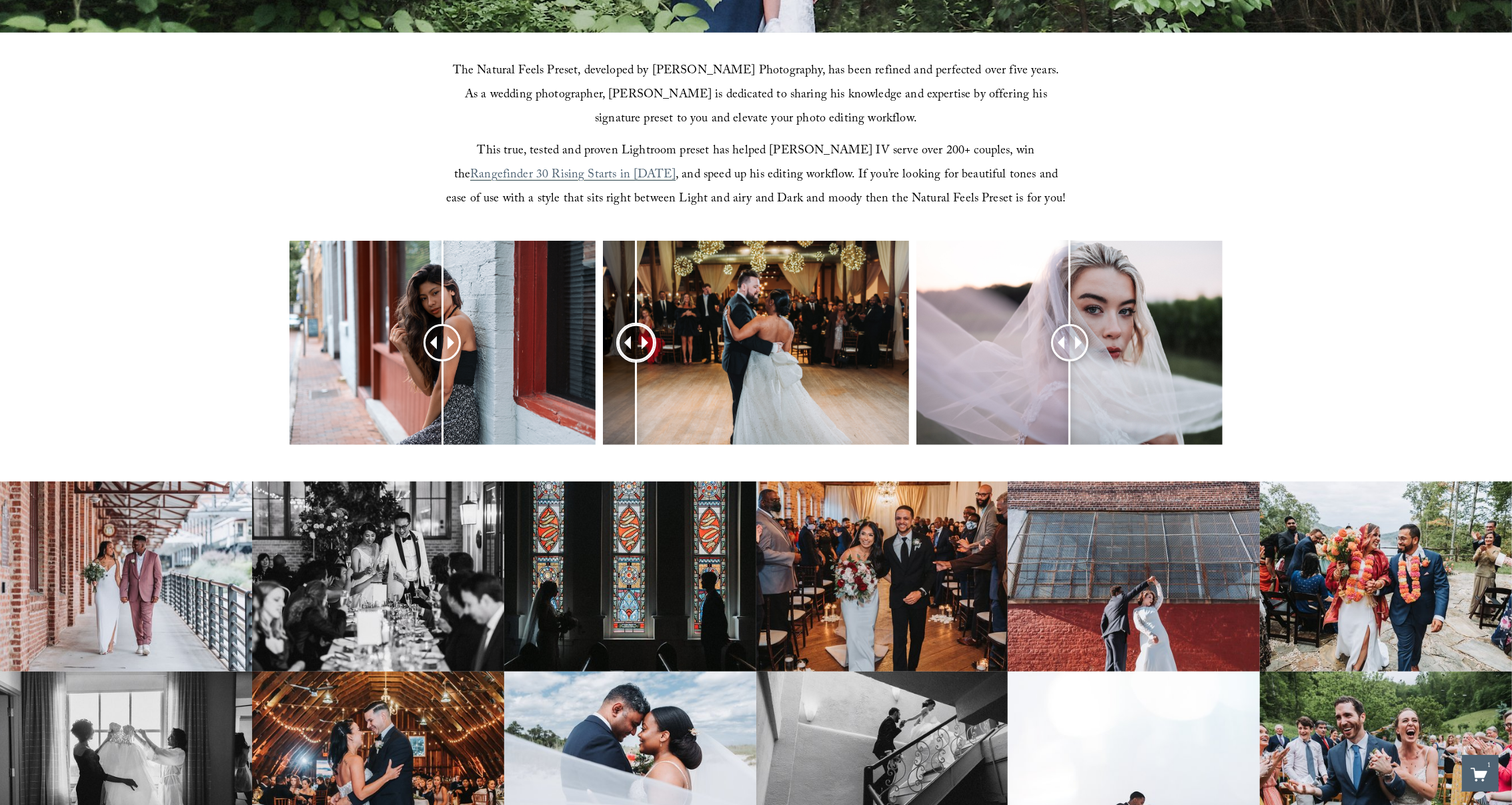
drag, startPoint x: 763, startPoint y: 351, endPoint x: 636, endPoint y: 348, distance: 127.0
click at [636, 348] on div at bounding box center [636, 343] width 33 height 33
drag, startPoint x: 453, startPoint y: 340, endPoint x: 445, endPoint y: 325, distance: 17.0
click at [445, 325] on div at bounding box center [444, 342] width 37 height 37
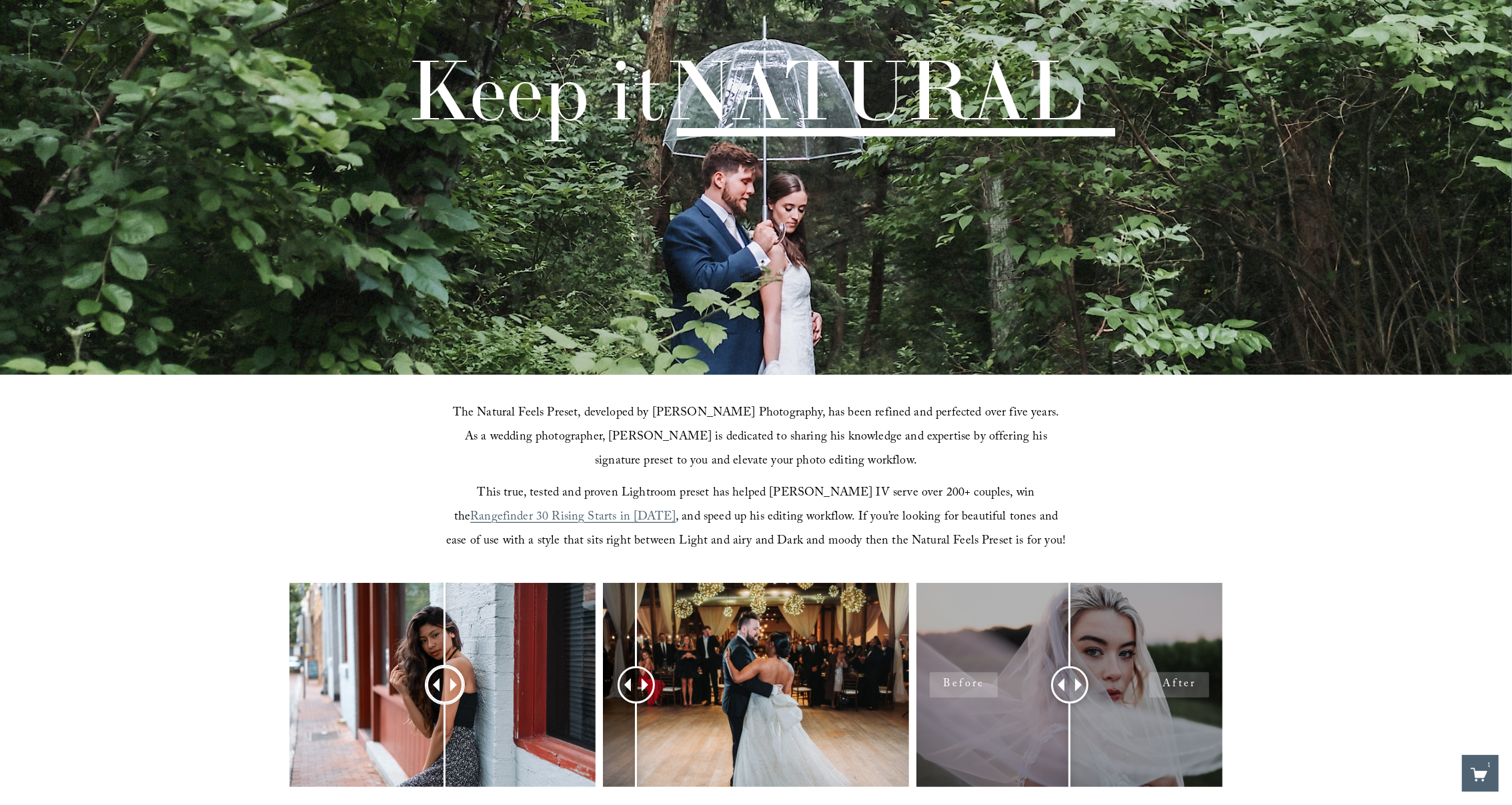
scroll to position [0, 0]
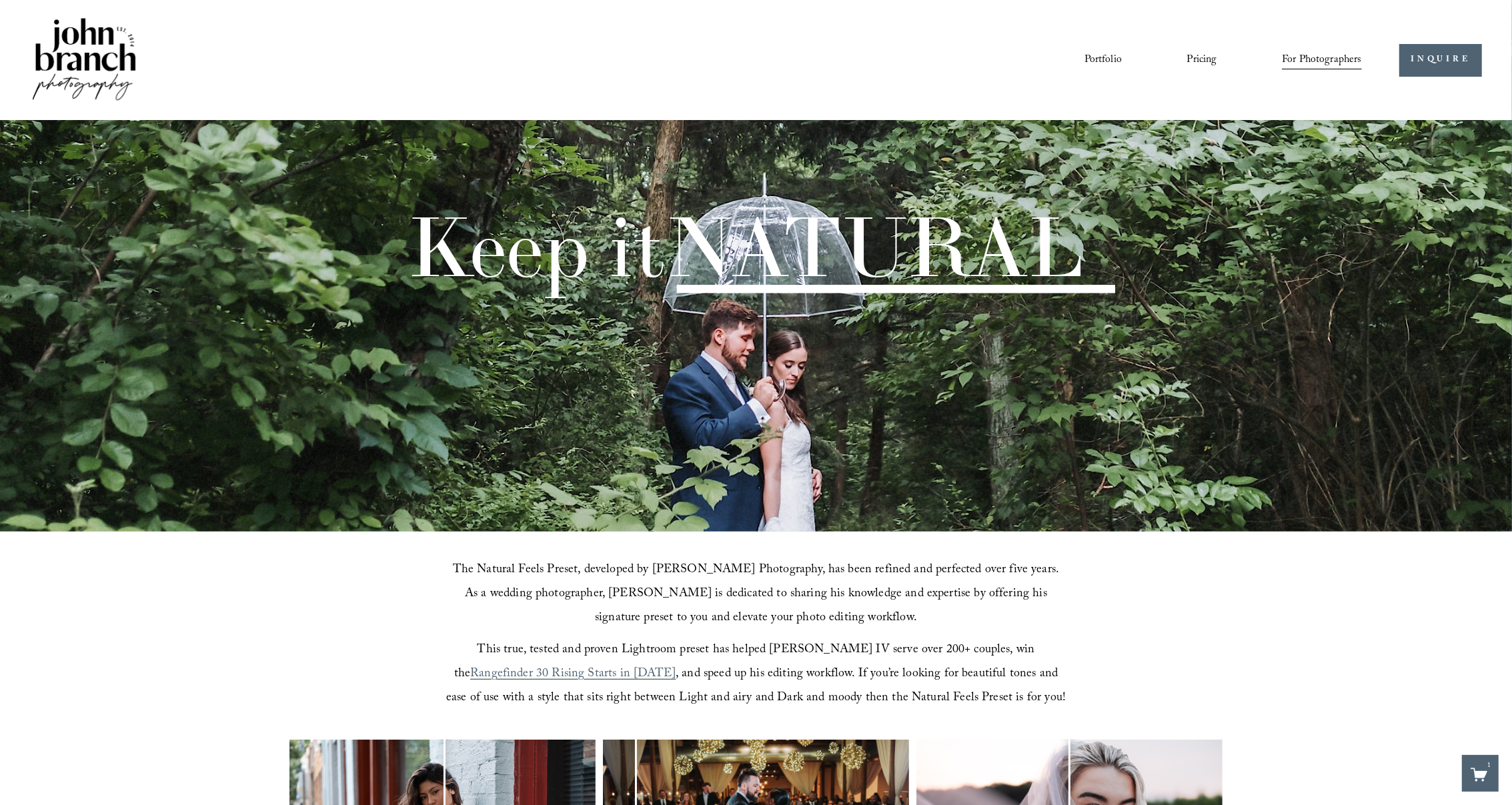
click at [0, 0] on span "Presets" at bounding box center [0, 0] width 0 height 0
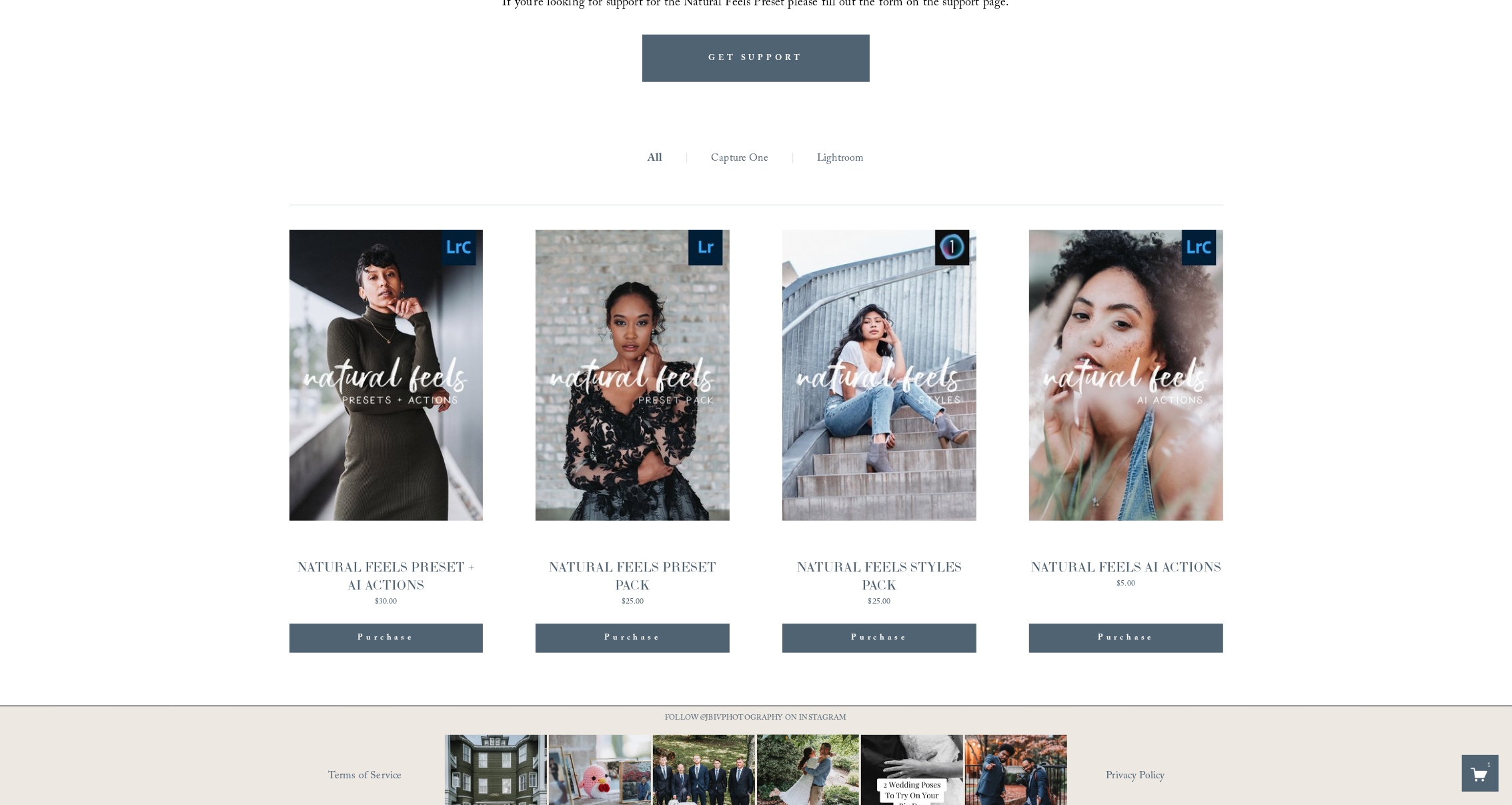
scroll to position [1398, 0]
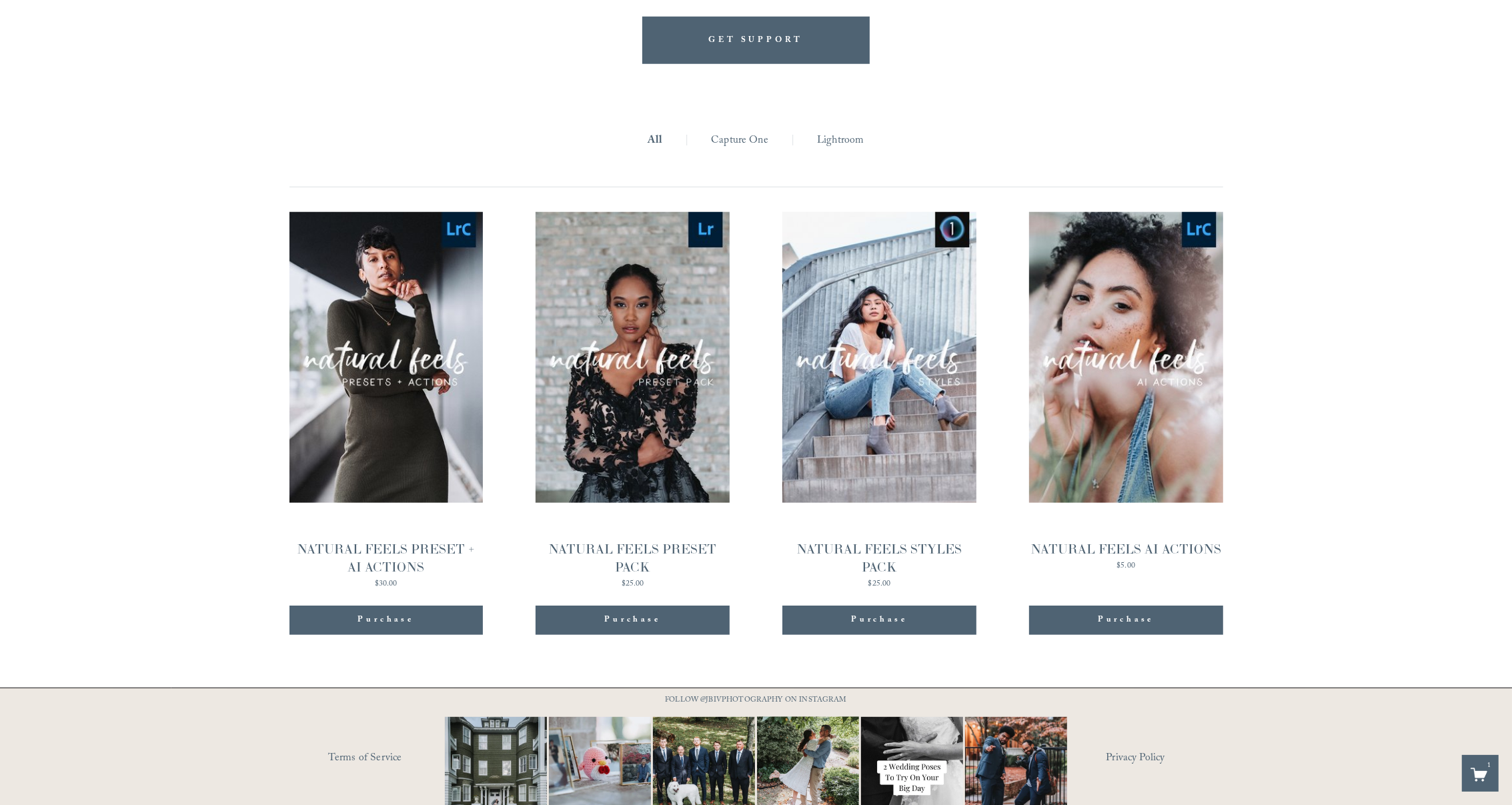
click at [453, 625] on div "Purchase Added!" at bounding box center [386, 620] width 174 height 13
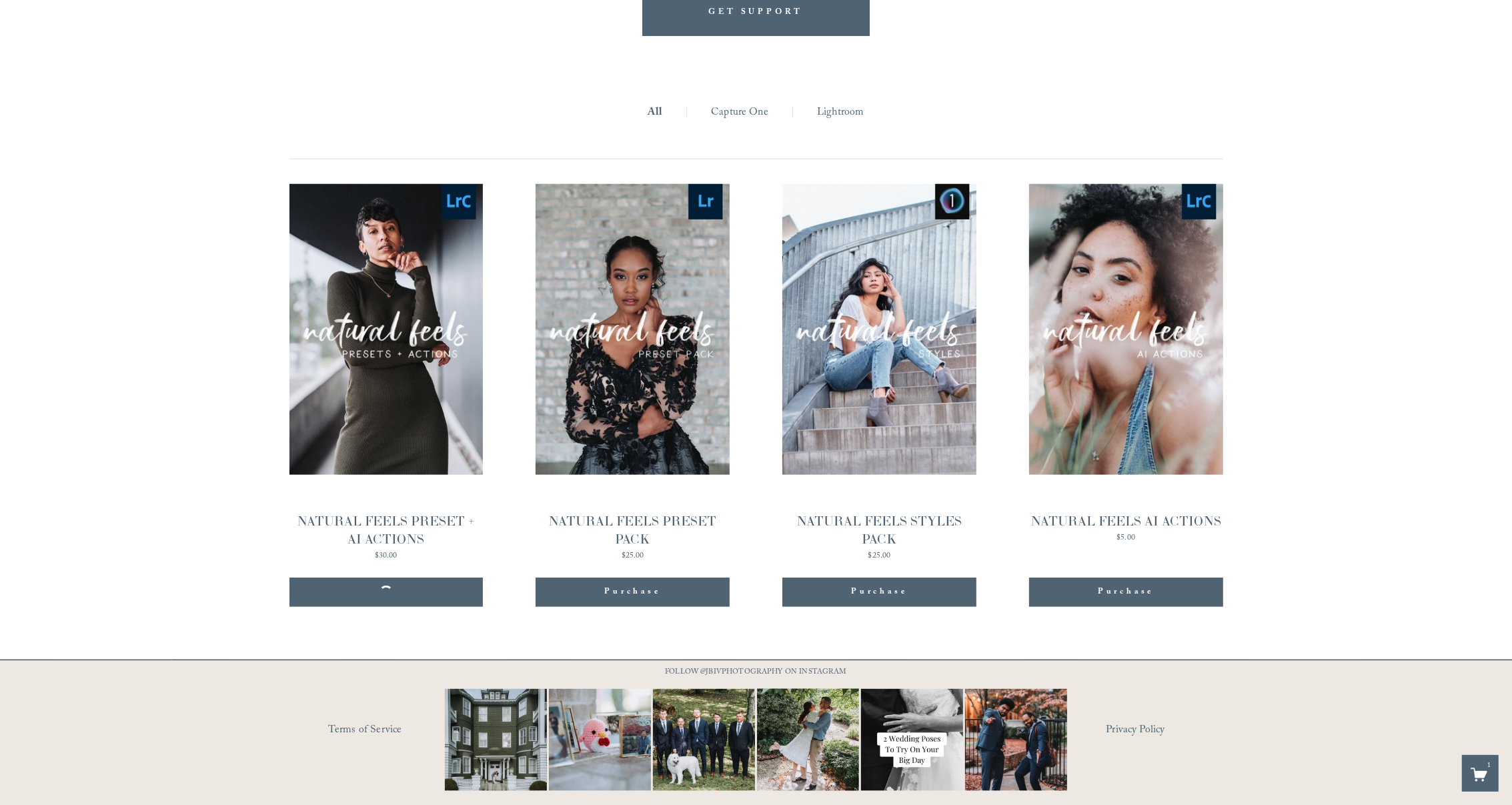
scroll to position [1423, 0]
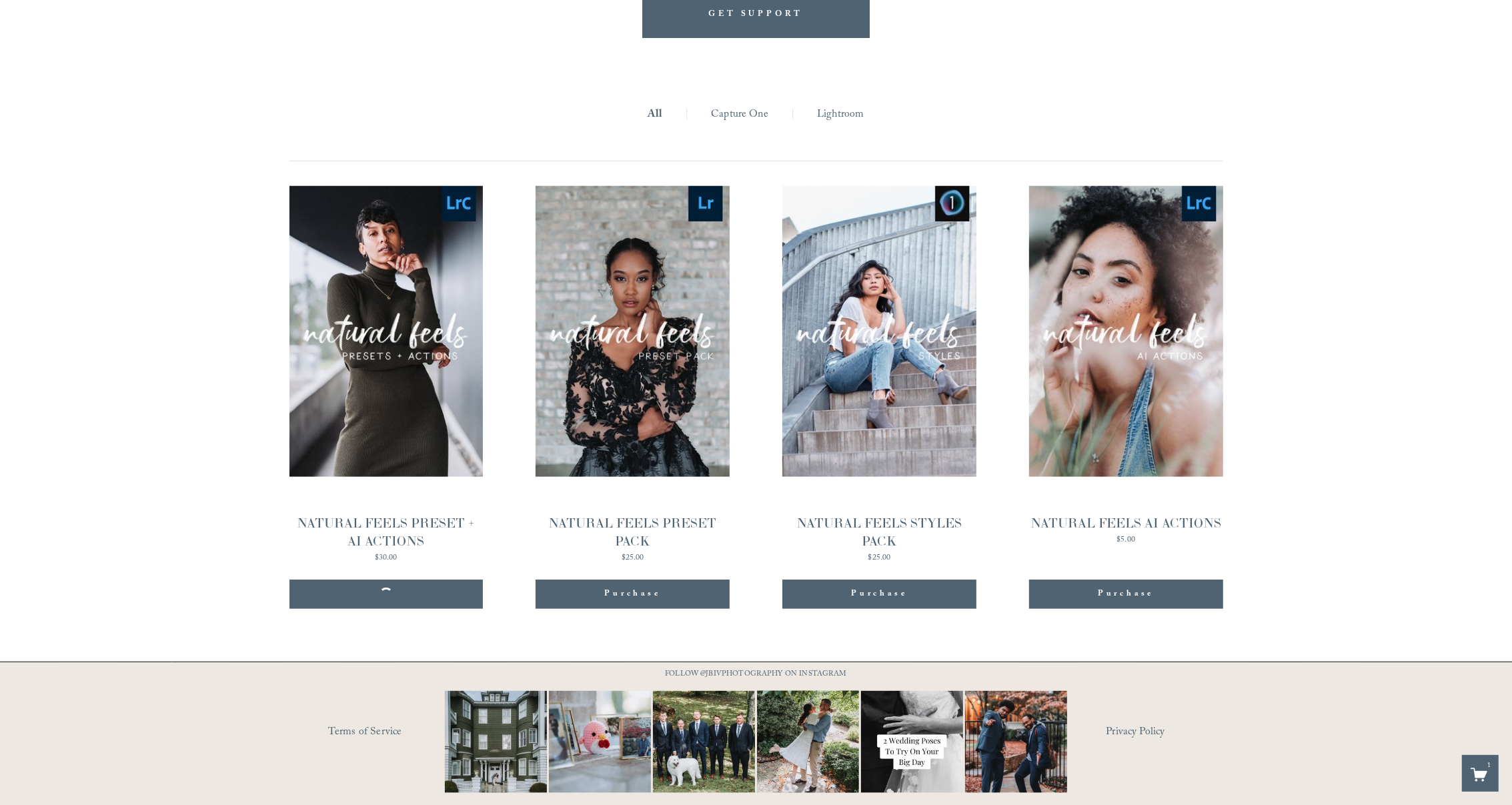
click at [234, 504] on div "**********" at bounding box center [756, 339] width 1512 height 601
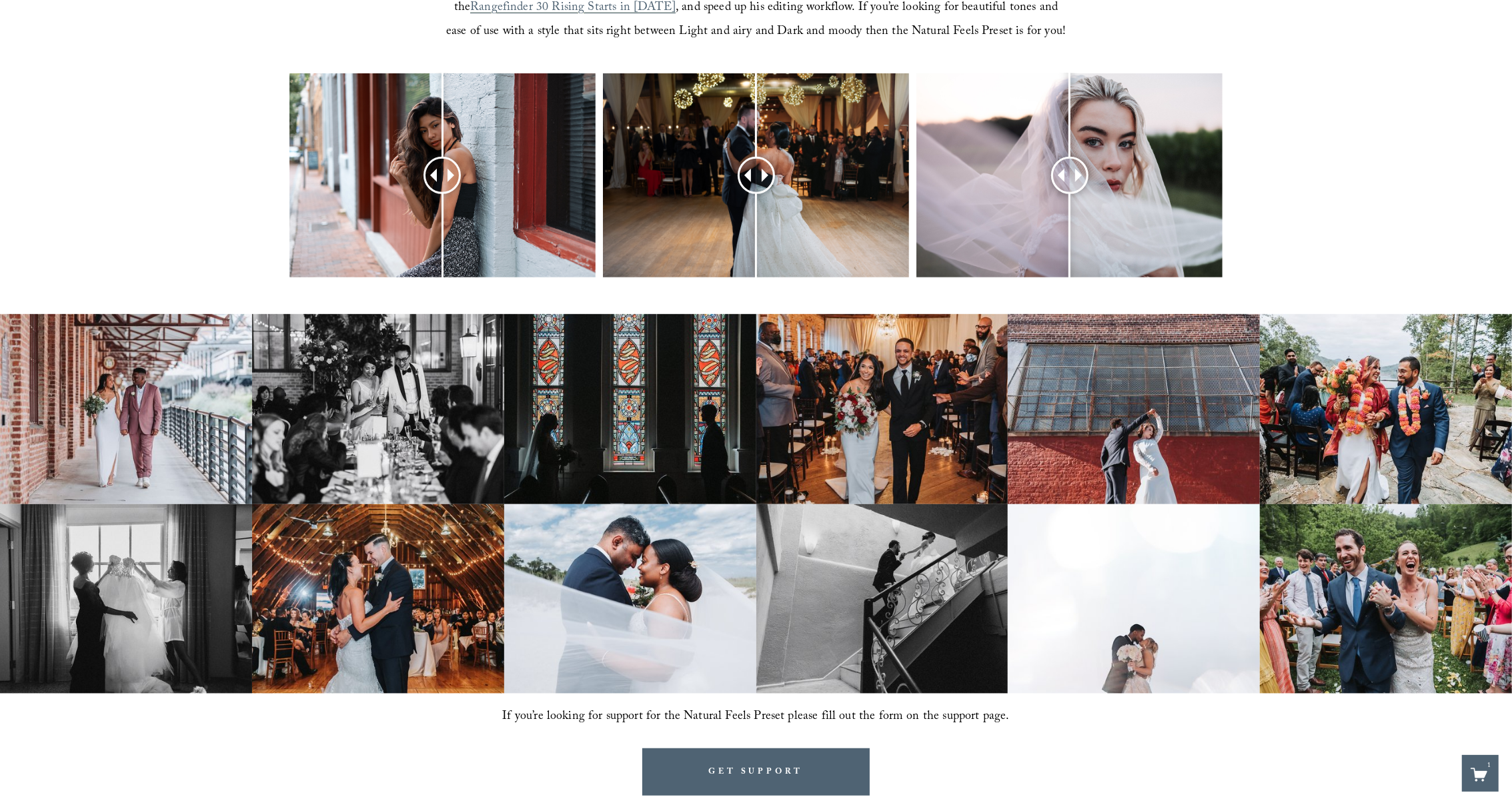
scroll to position [668, 0]
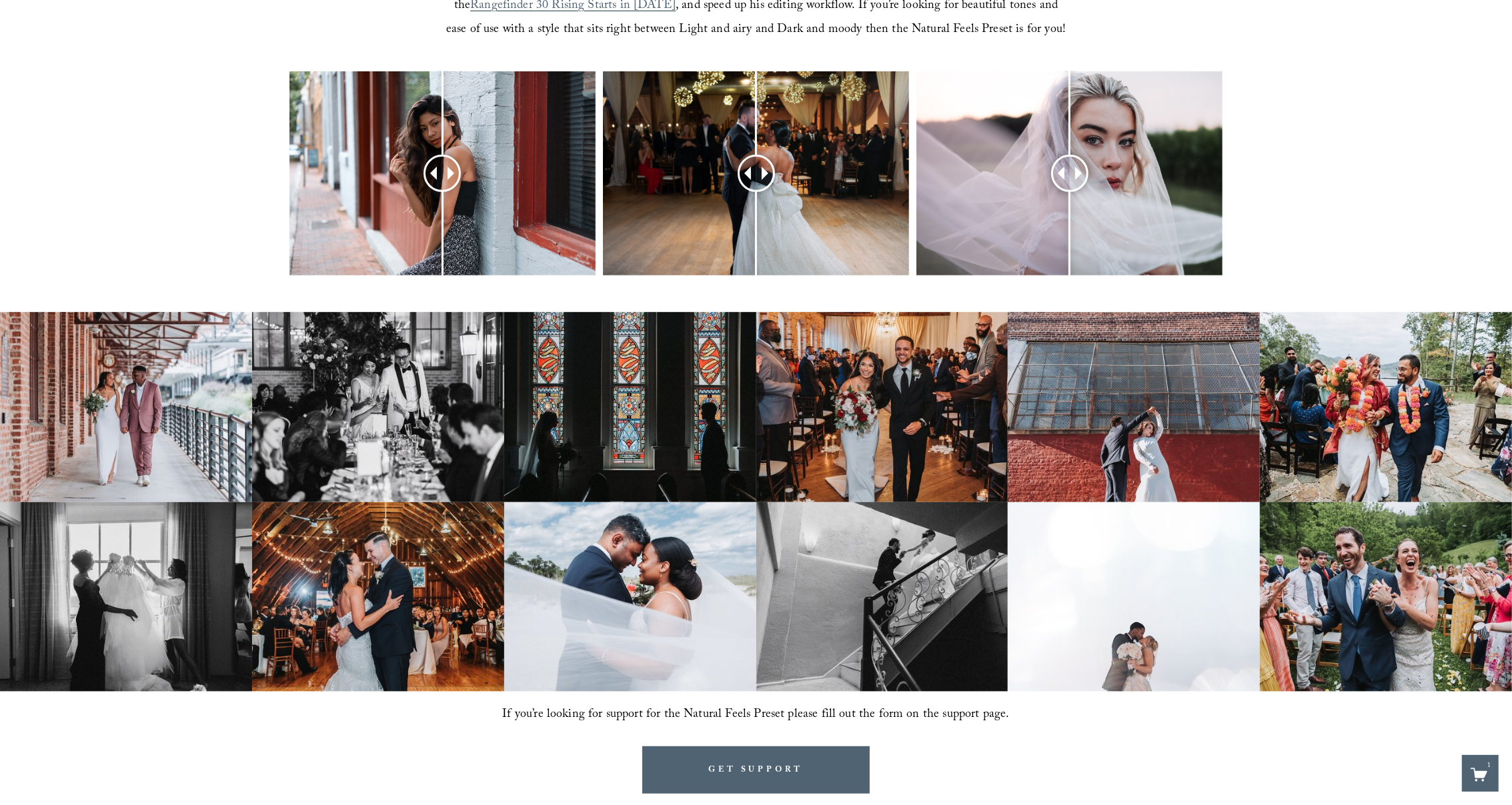
click at [201, 202] on div at bounding box center [756, 191] width 1512 height 239
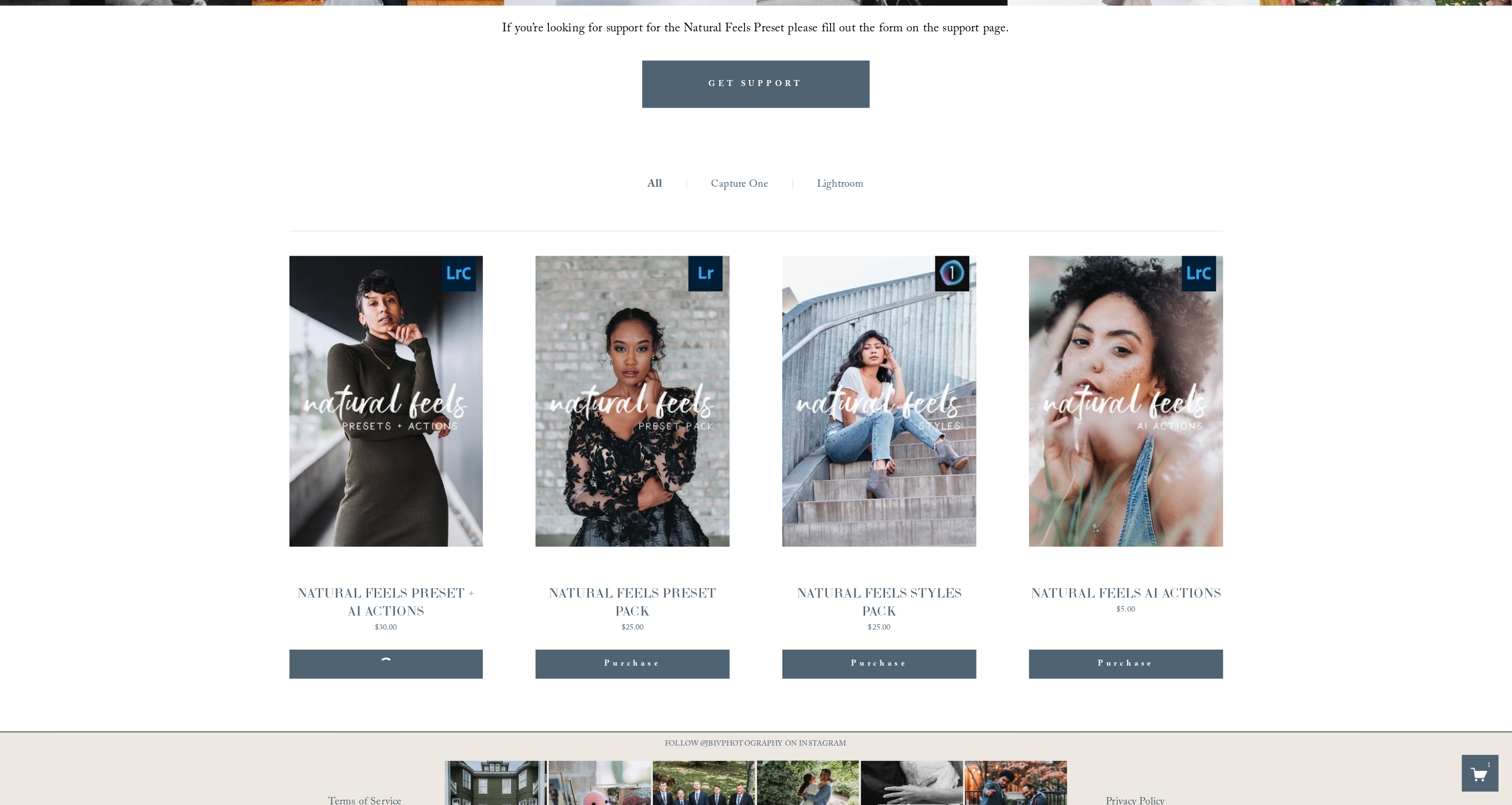
scroll to position [1461, 0]
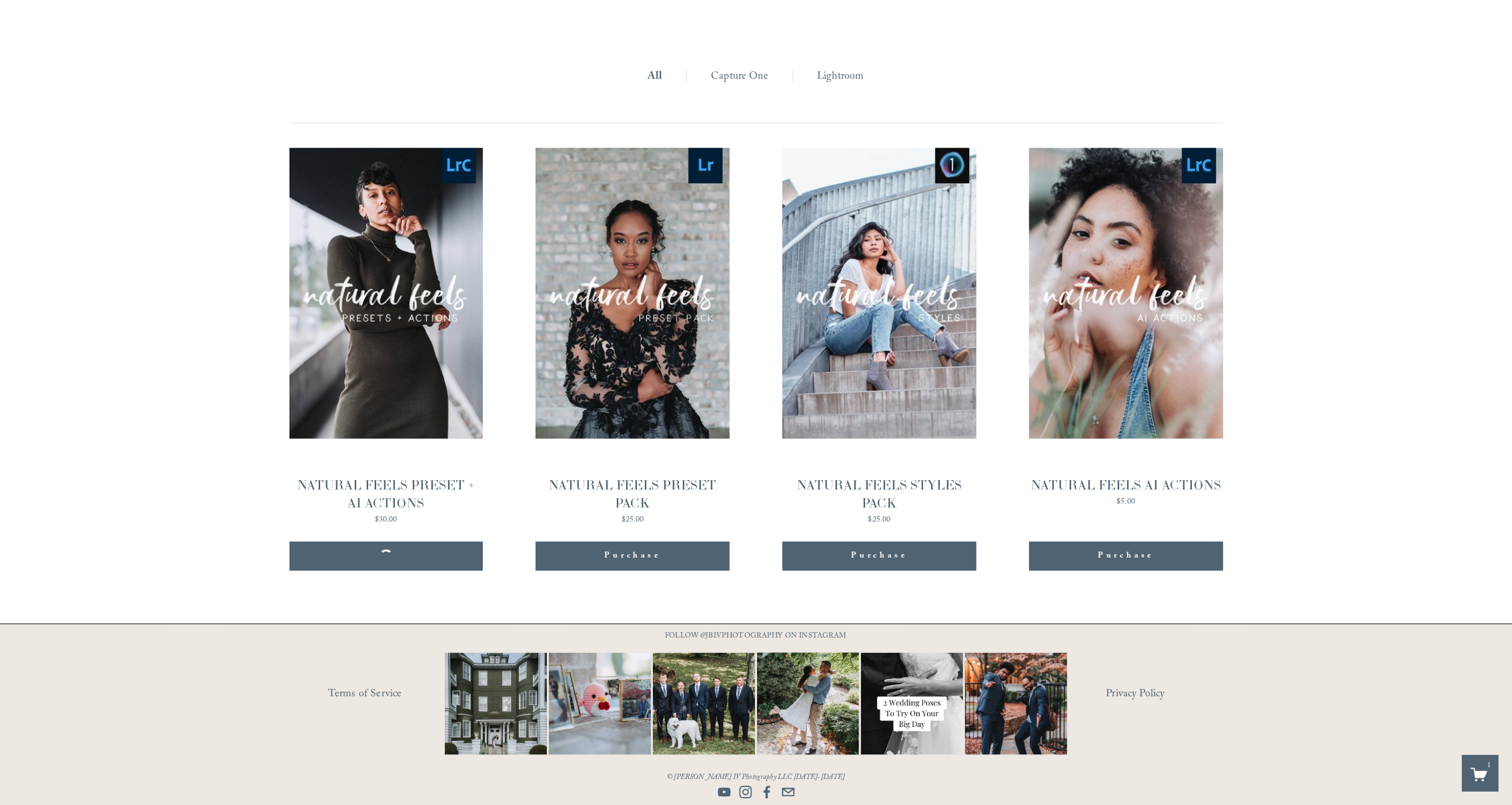
click at [421, 562] on div "Purchase Added!" at bounding box center [386, 556] width 174 height 13
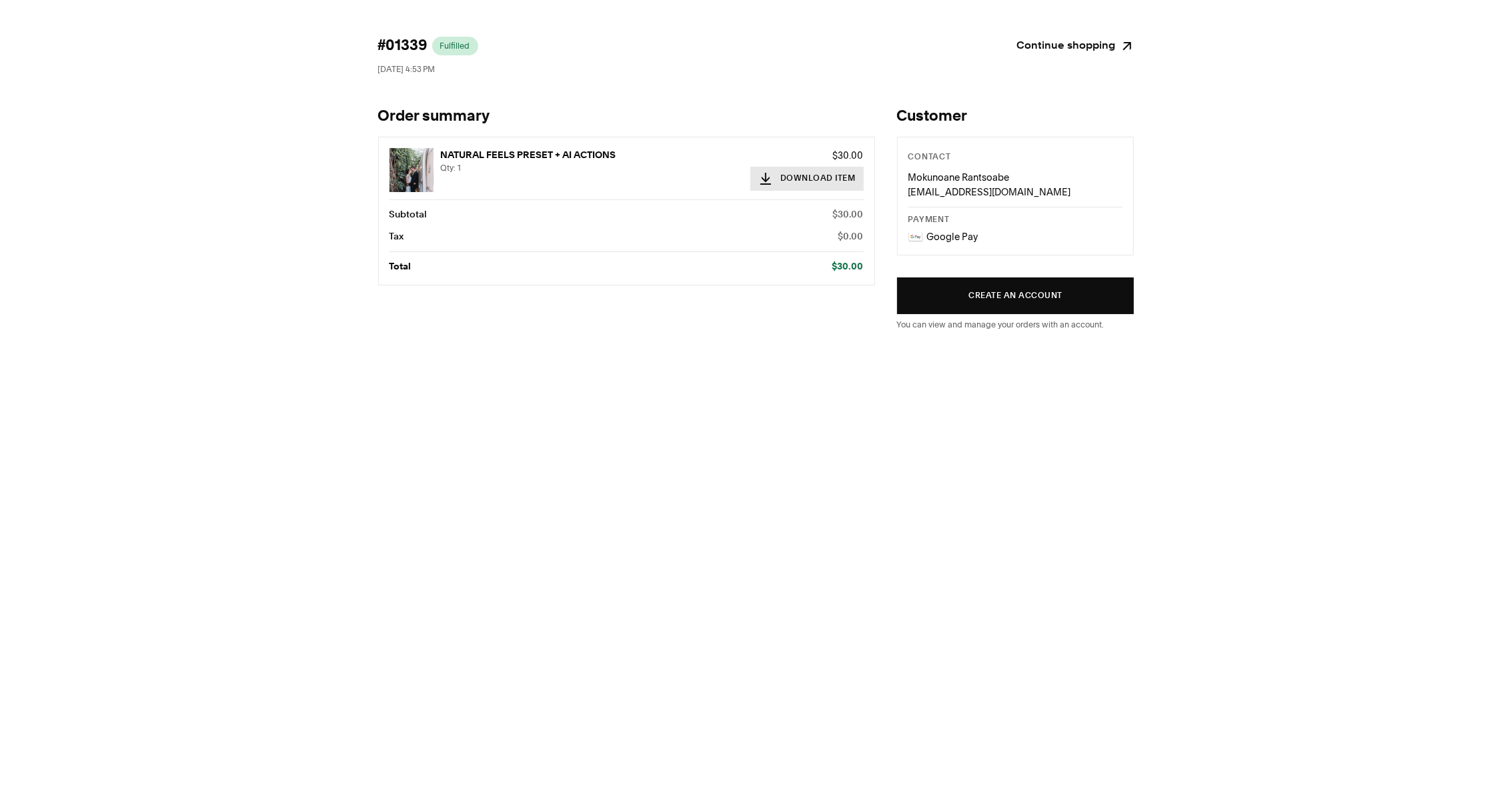
click at [806, 175] on button "Download Item" at bounding box center [807, 178] width 114 height 24
click at [1125, 49] on icon "Continue shopping" at bounding box center [1128, 46] width 15 height 15
